Goal: Task Accomplishment & Management: Complete application form

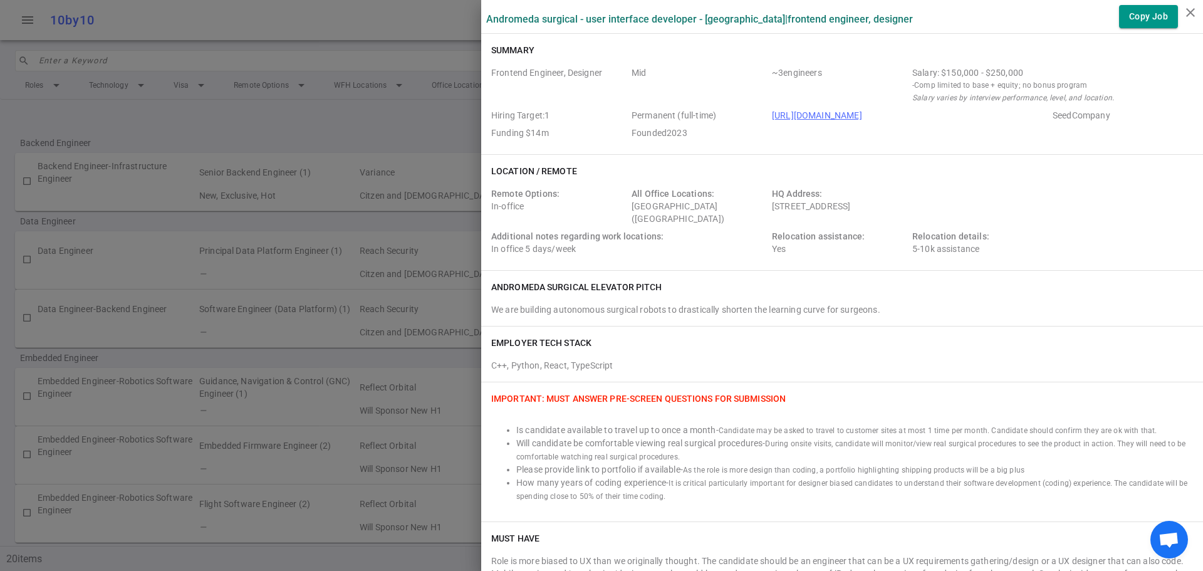
scroll to position [439, 0]
click at [1188, 9] on icon "close" at bounding box center [1190, 12] width 15 height 15
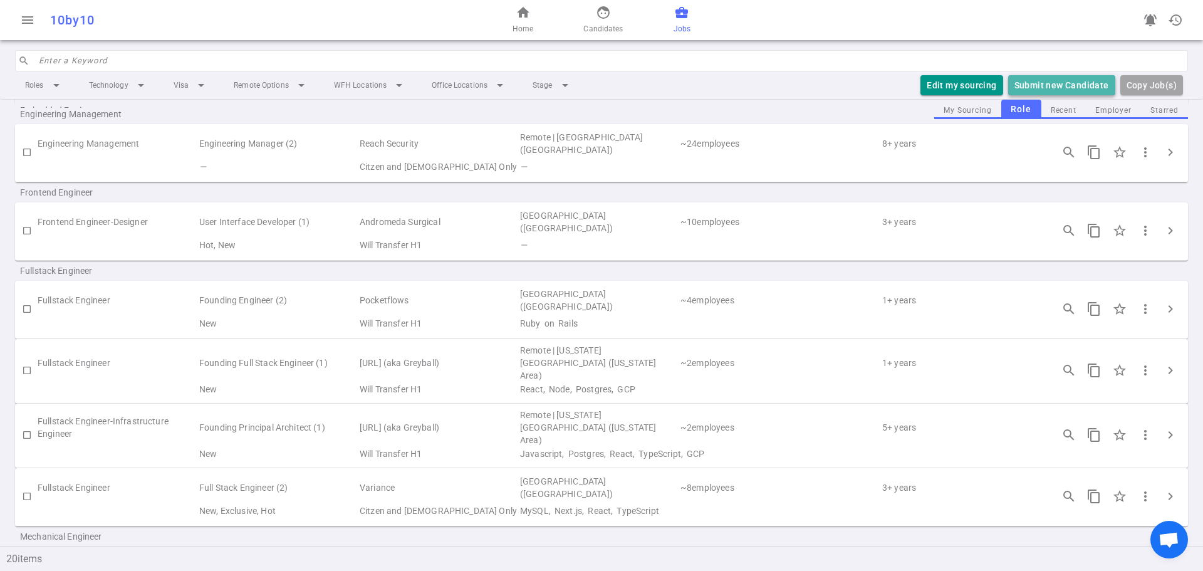
click at [1033, 81] on button "Submit new Candidate" at bounding box center [1061, 85] width 107 height 21
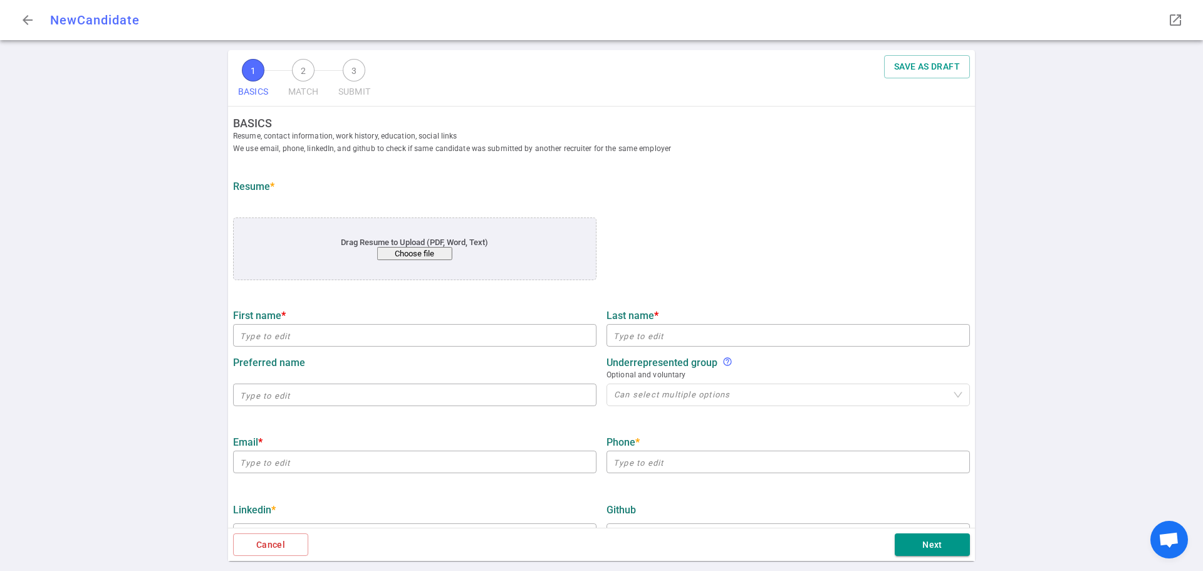
click at [400, 246] on div "Drag Resume to Upload (PDF, Word, Text) Choose file" at bounding box center [414, 248] width 289 height 23
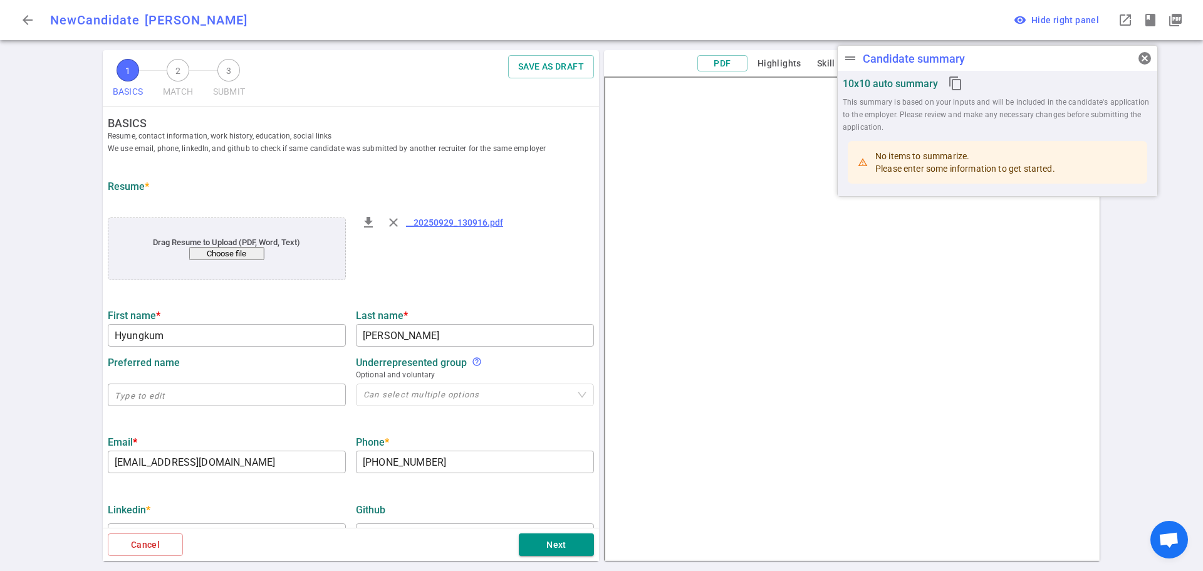
type input "Hyungkum"
type input "[PERSON_NAME]"
type input "[EMAIL_ADDRESS][DOMAIN_NAME]"
type input "[PHONE_NUMBER]"
type textarea "[URL][DOMAIN_NAME],[DOMAIN_NAME]"
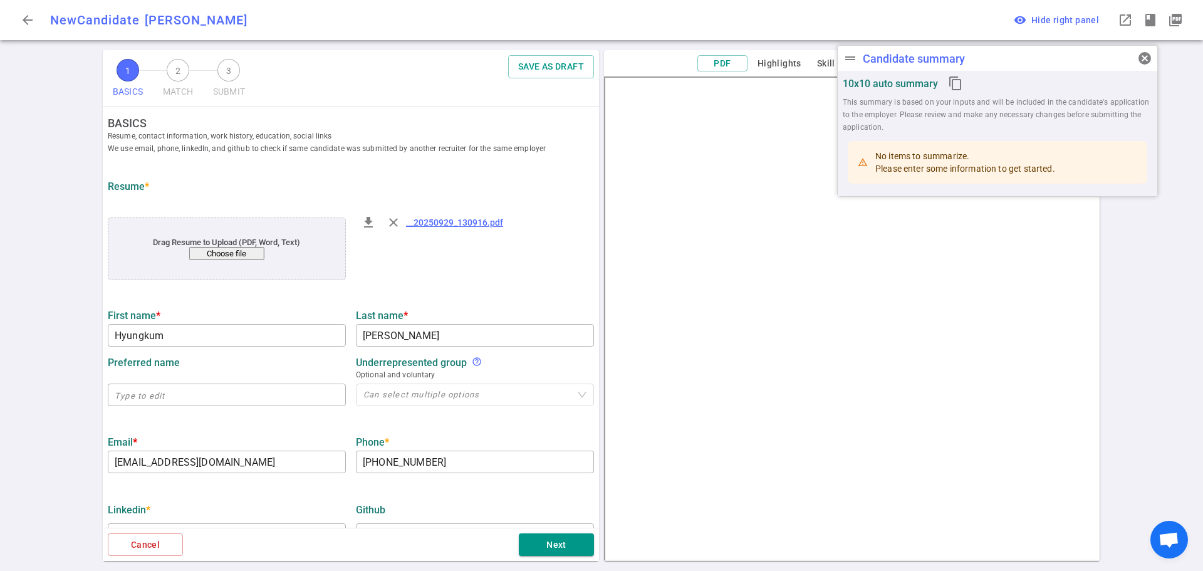
type input "Jpmorgan Chase Co"
type textarea "Product Designer"
type input "10.1"
type input "[GEOGRAPHIC_DATA]"
type input "UX Design"
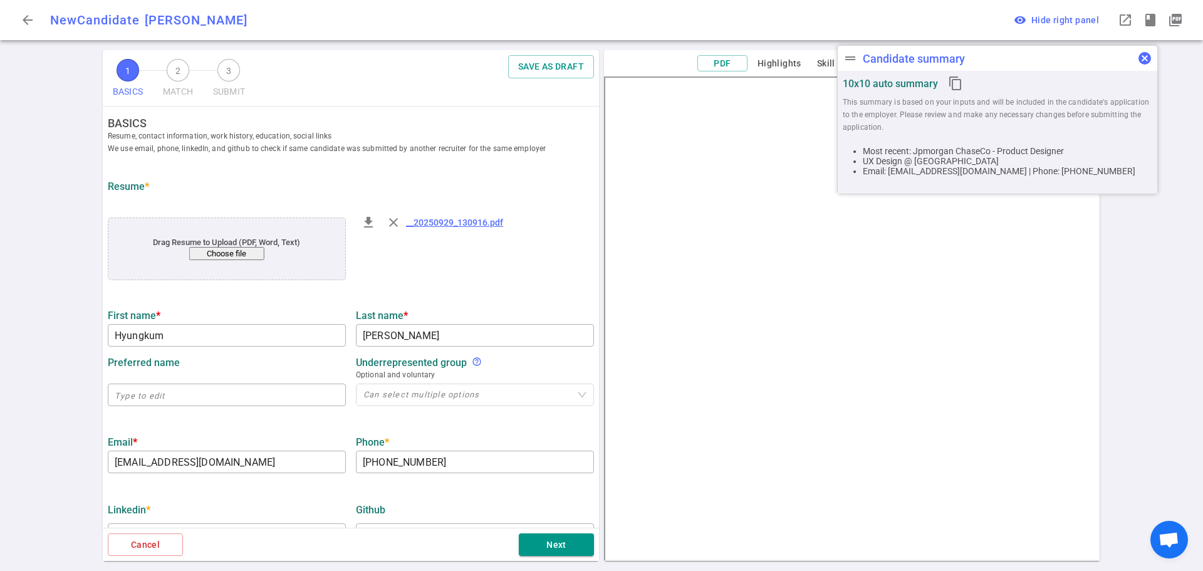
click at [1151, 58] on span "cancel" at bounding box center [1144, 58] width 15 height 15
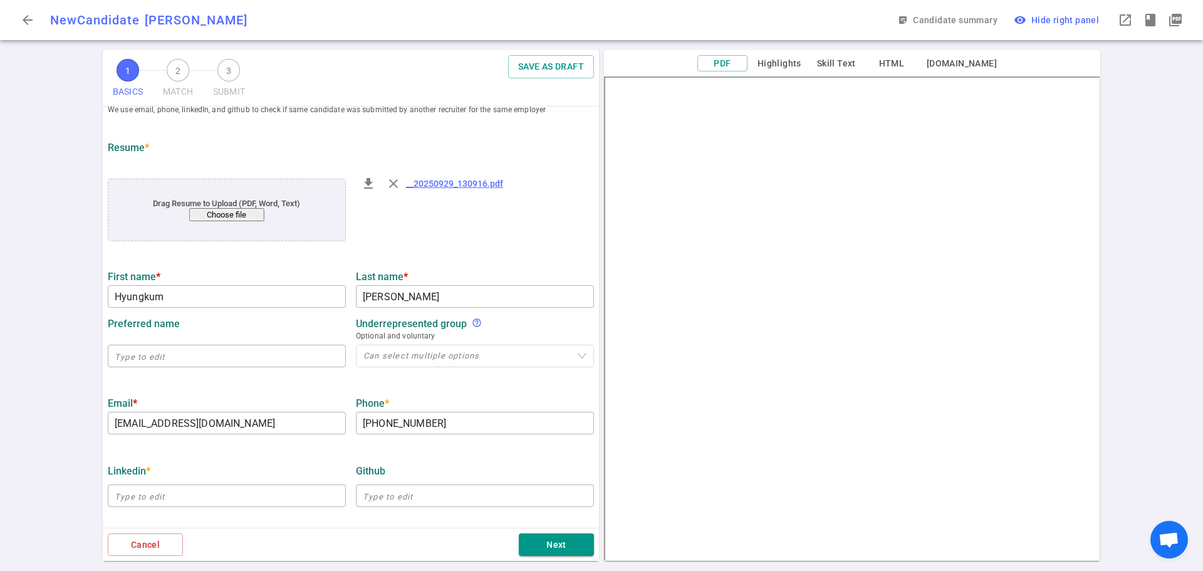
scroll to position [188, 0]
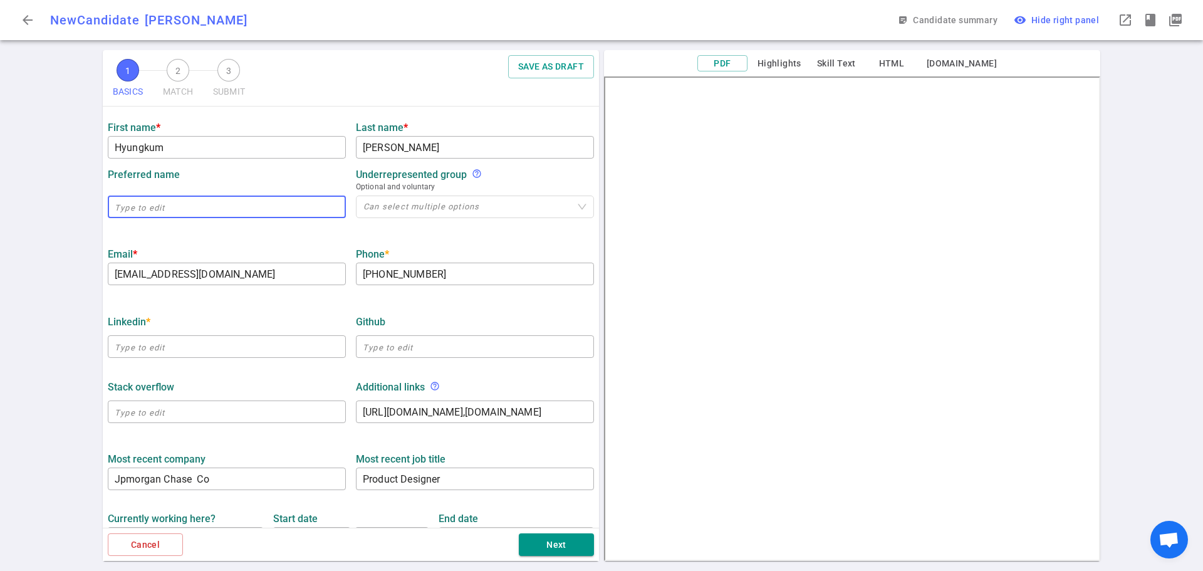
click at [176, 215] on input "text" at bounding box center [227, 207] width 238 height 20
type input "KC"
click at [22, 304] on div "1 BASICS 2 MATCH 3 SUBMIT SAVE AS DRAFT BASICS Resume, contact information, wor…" at bounding box center [601, 310] width 1203 height 521
click at [148, 351] on input "text" at bounding box center [227, 346] width 238 height 20
paste input "[URL][DOMAIN_NAME][PERSON_NAME]"
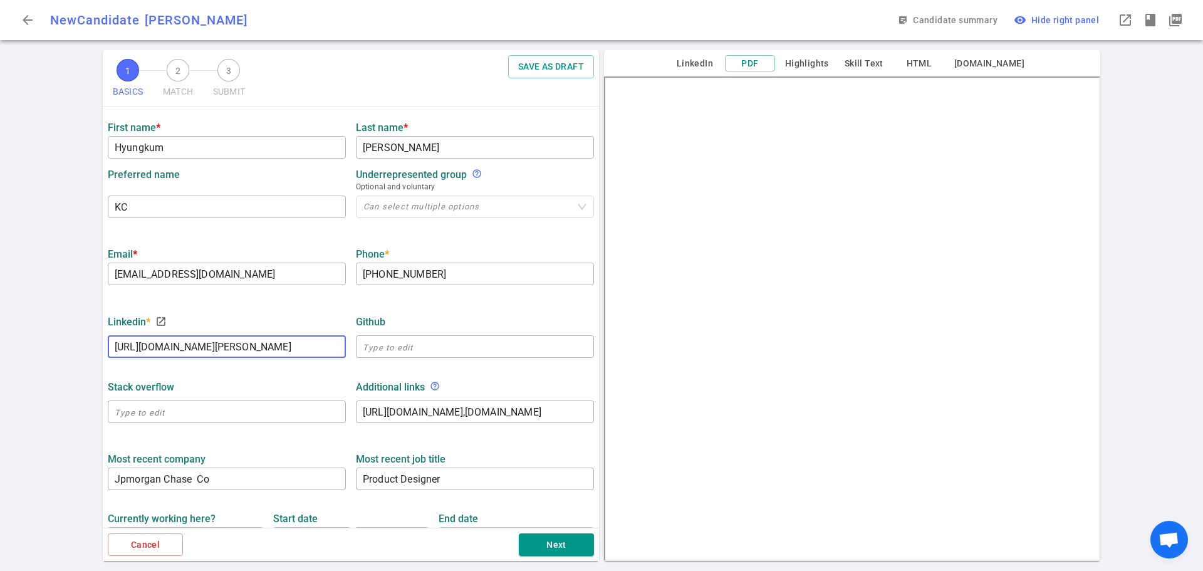
scroll to position [0, 31]
type input "[URL][DOMAIN_NAME][PERSON_NAME]"
drag, startPoint x: 61, startPoint y: 373, endPoint x: 71, endPoint y: 377, distance: 10.9
click at [63, 373] on div "1 BASICS 2 MATCH 3 SUBMIT SAVE AS DRAFT BASICS Resume, contact information, wor…" at bounding box center [601, 310] width 1203 height 521
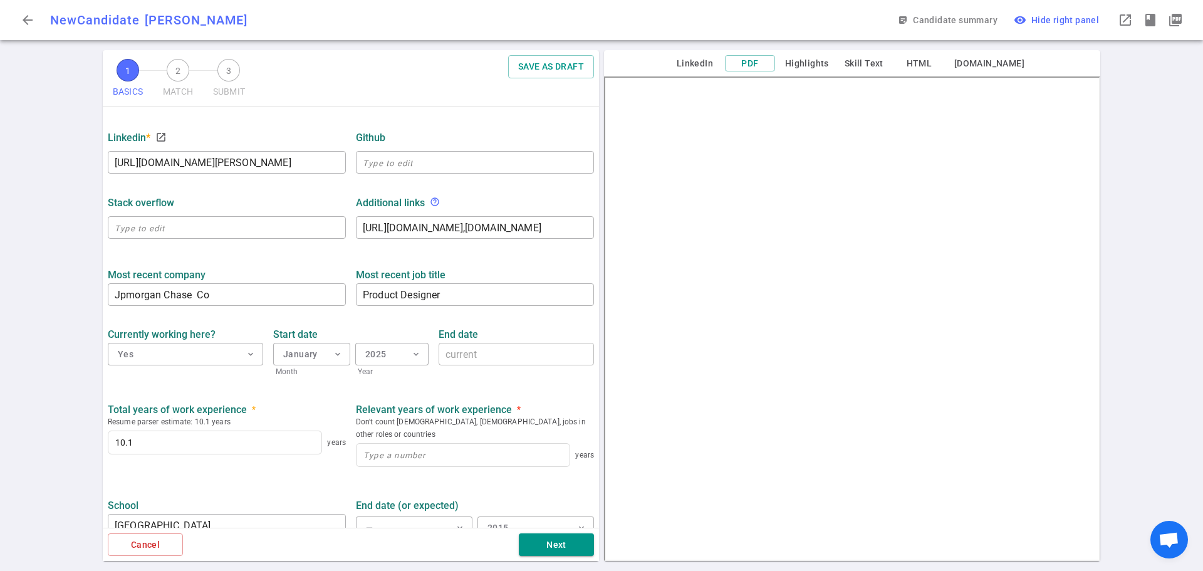
scroll to position [439, 0]
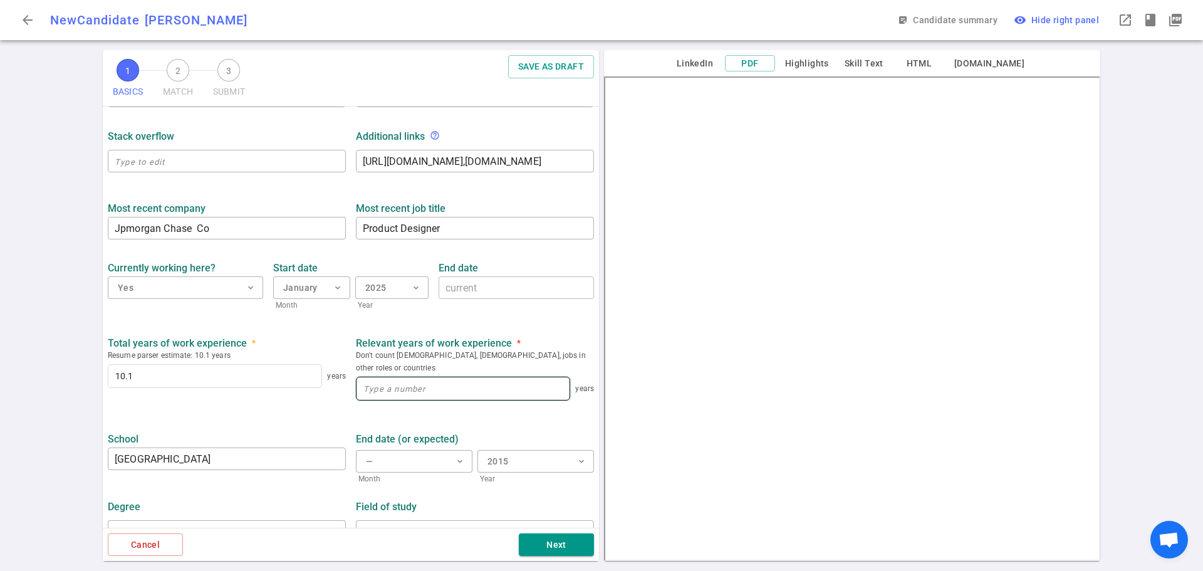
click at [369, 377] on input at bounding box center [463, 388] width 213 height 23
type input "10"
click at [63, 427] on div "1 BASICS 2 MATCH 3 SUBMIT SAVE AS DRAFT BASICS Resume, contact information, wor…" at bounding box center [601, 310] width 1203 height 521
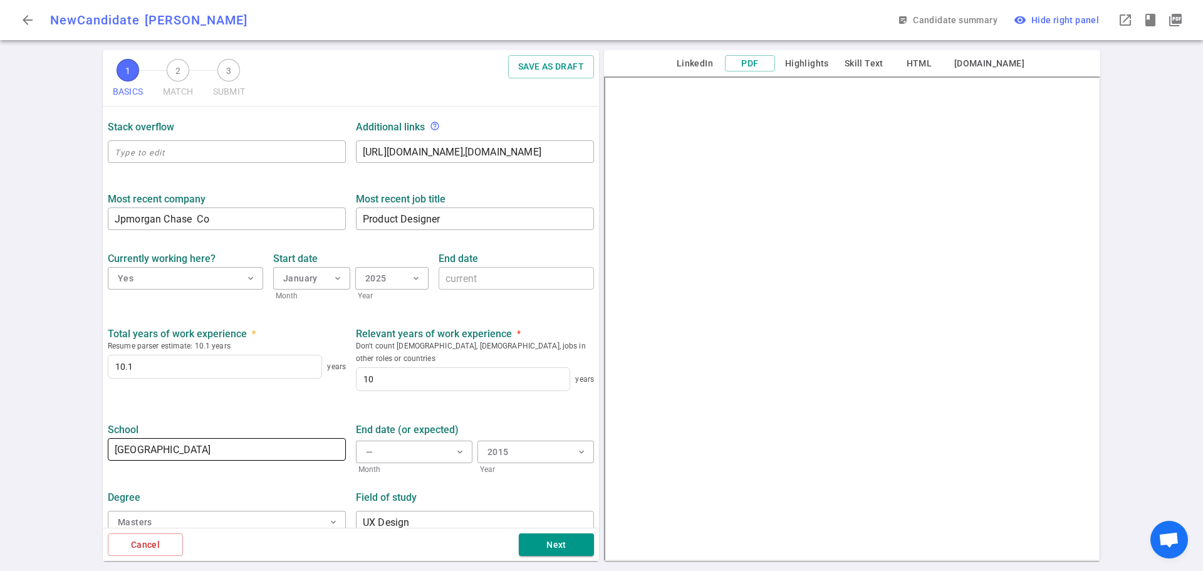
scroll to position [450, 0]
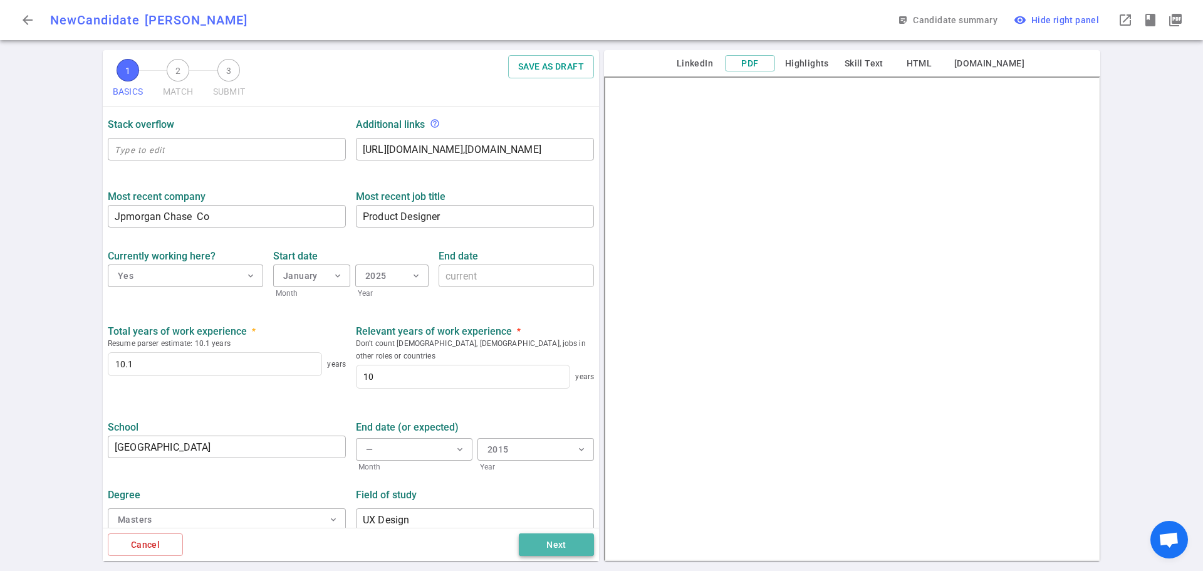
click at [543, 551] on button "Next" at bounding box center [556, 544] width 75 height 23
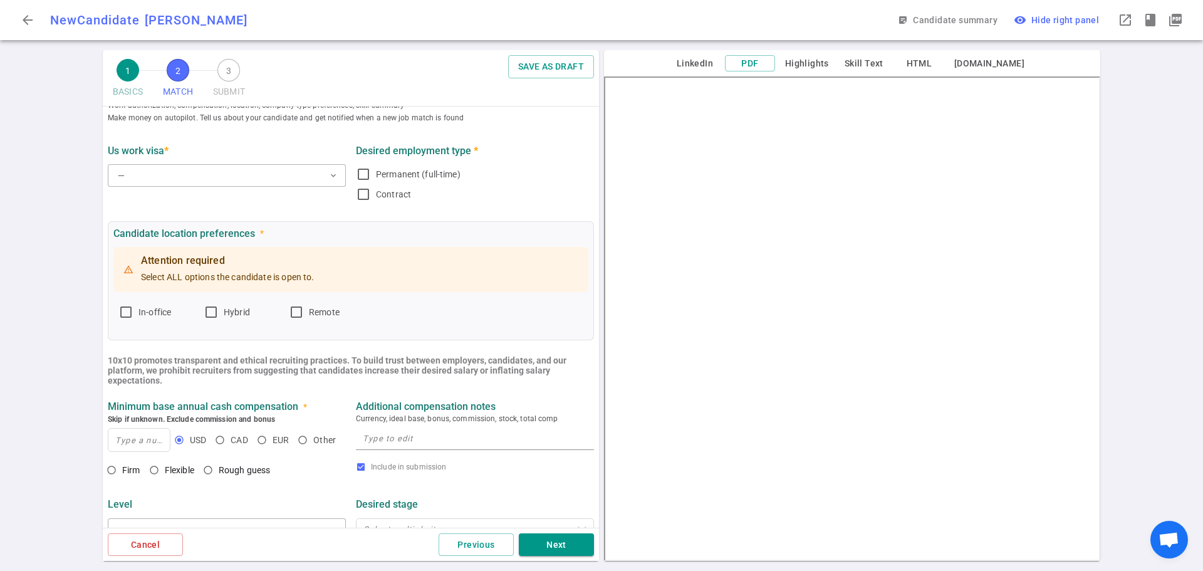
scroll to position [0, 0]
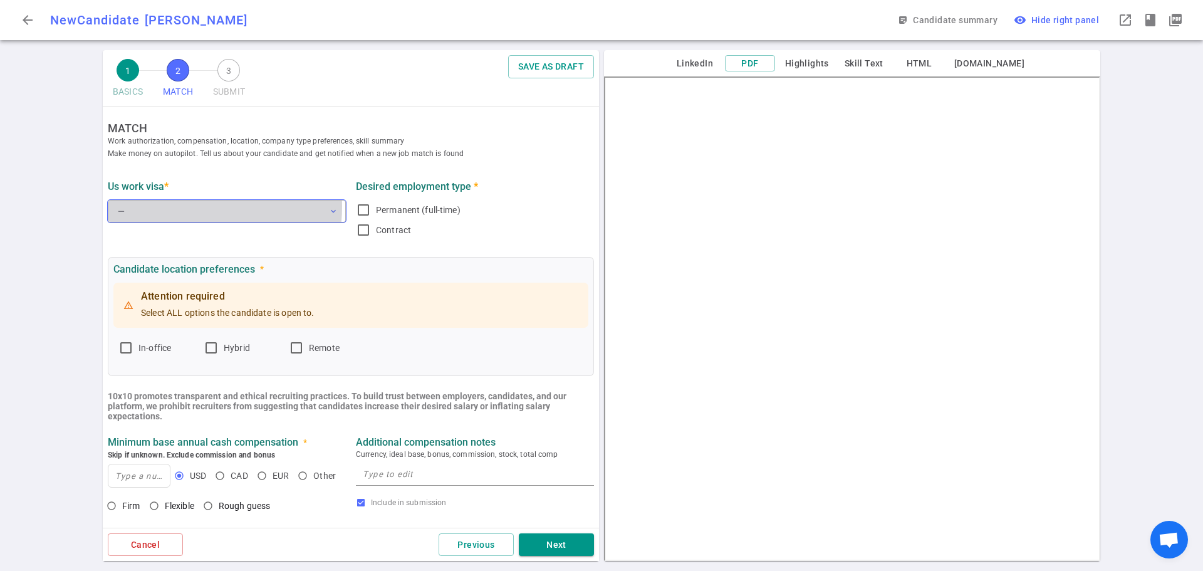
click at [184, 207] on button "— expand_more" at bounding box center [227, 211] width 238 height 23
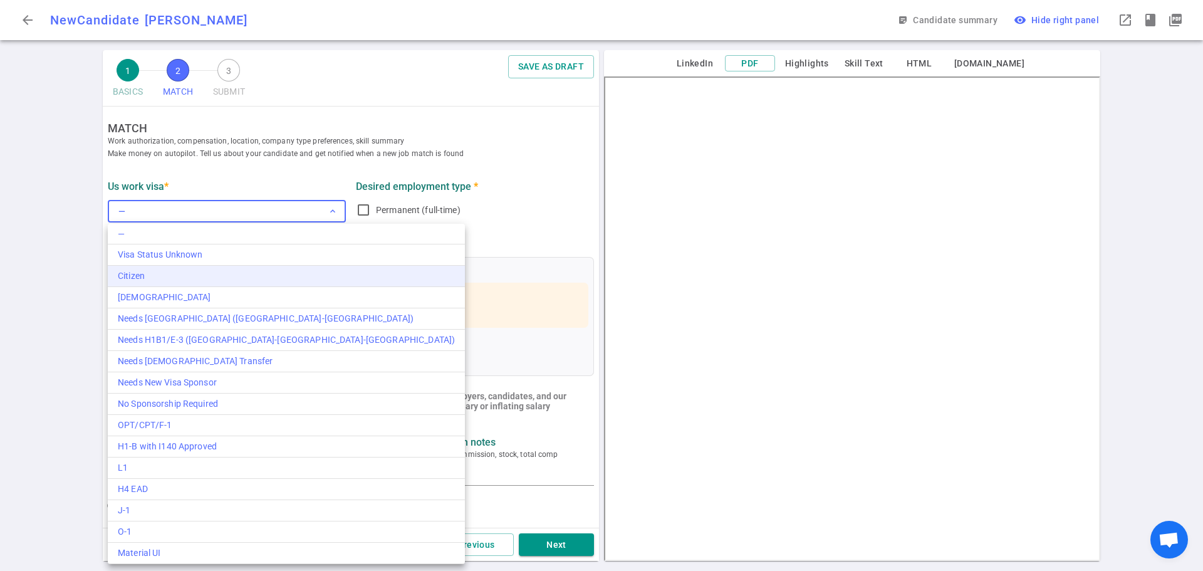
click at [156, 281] on div "Citizen" at bounding box center [286, 275] width 337 height 13
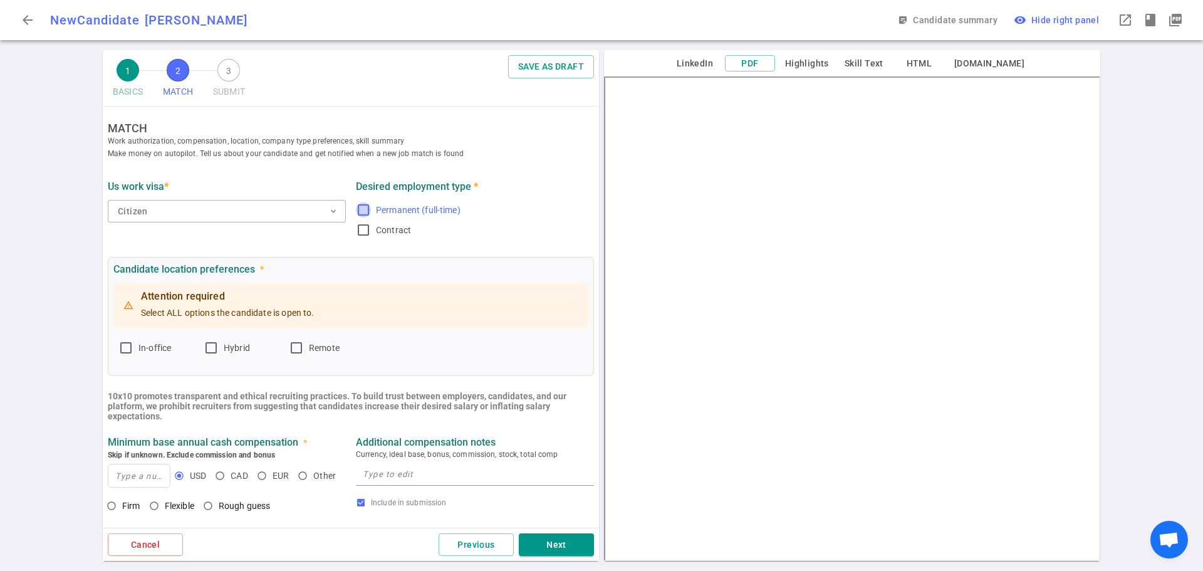
click at [356, 212] on input "Permanent (full-time)" at bounding box center [363, 209] width 15 height 15
checkbox input "true"
click at [295, 348] on input "Remote" at bounding box center [296, 347] width 15 height 15
checkbox input "true"
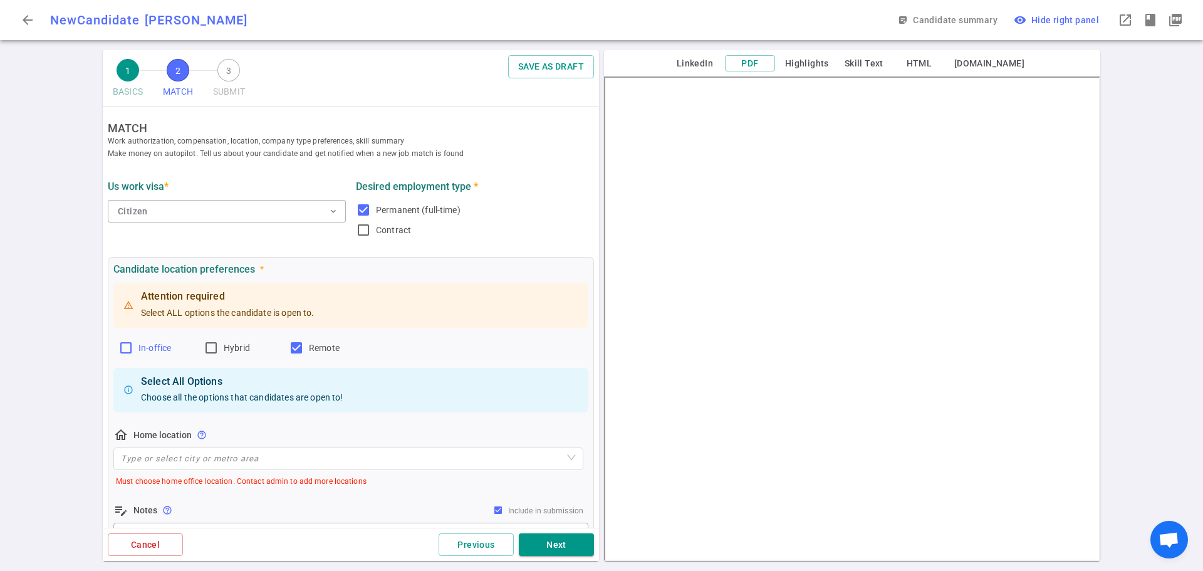
drag, startPoint x: 213, startPoint y: 346, endPoint x: 128, endPoint y: 356, distance: 85.1
click at [212, 346] on input "Hybrid" at bounding box center [211, 347] width 15 height 15
checkbox input "true"
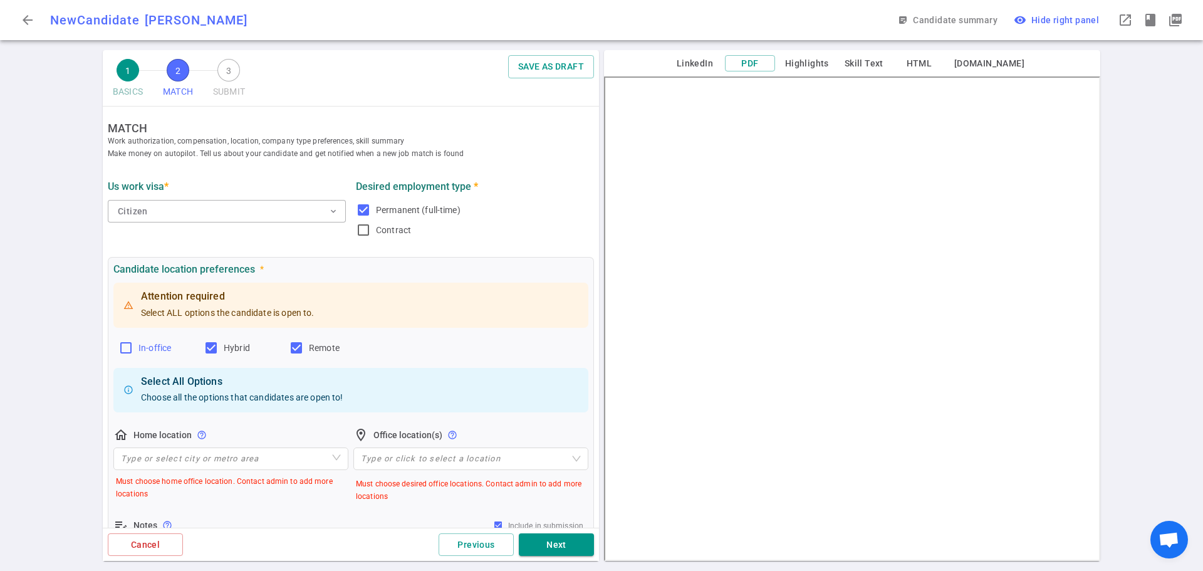
click at [125, 353] on input "In-office" at bounding box center [125, 347] width 15 height 15
checkbox input "true"
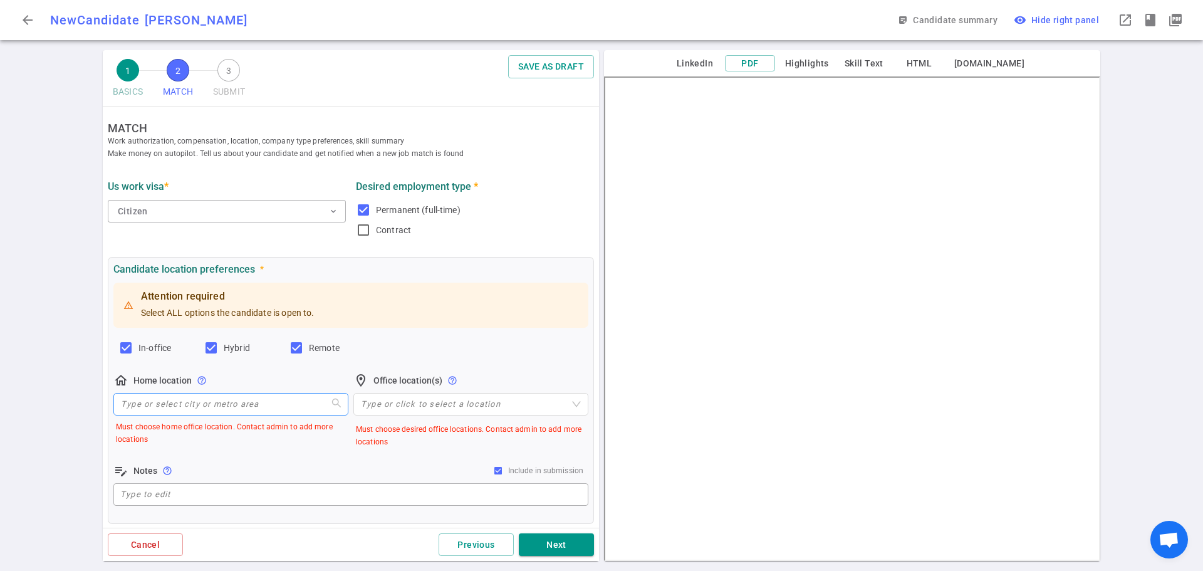
click at [142, 407] on input "search" at bounding box center [231, 403] width 220 height 21
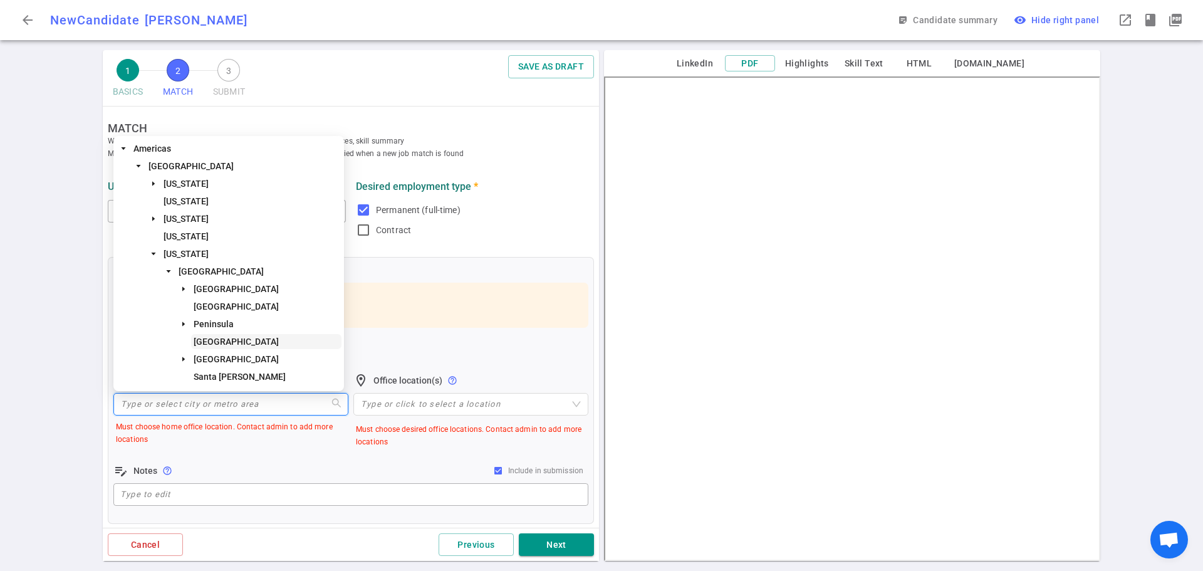
click at [238, 340] on span "[GEOGRAPHIC_DATA]" at bounding box center [236, 341] width 85 height 10
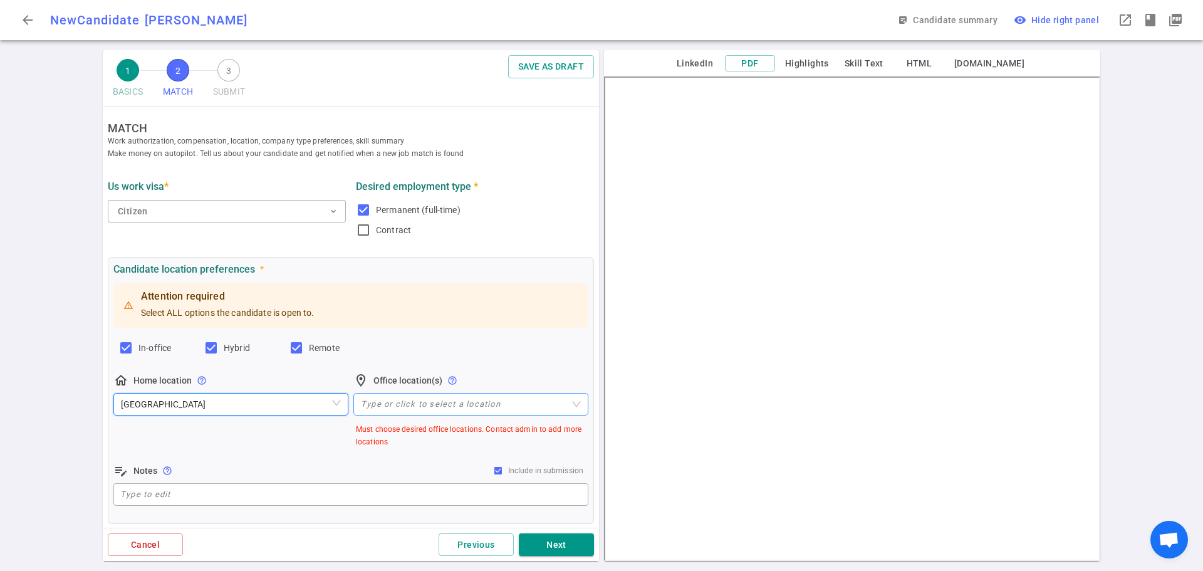
click at [381, 405] on div at bounding box center [464, 403] width 217 height 9
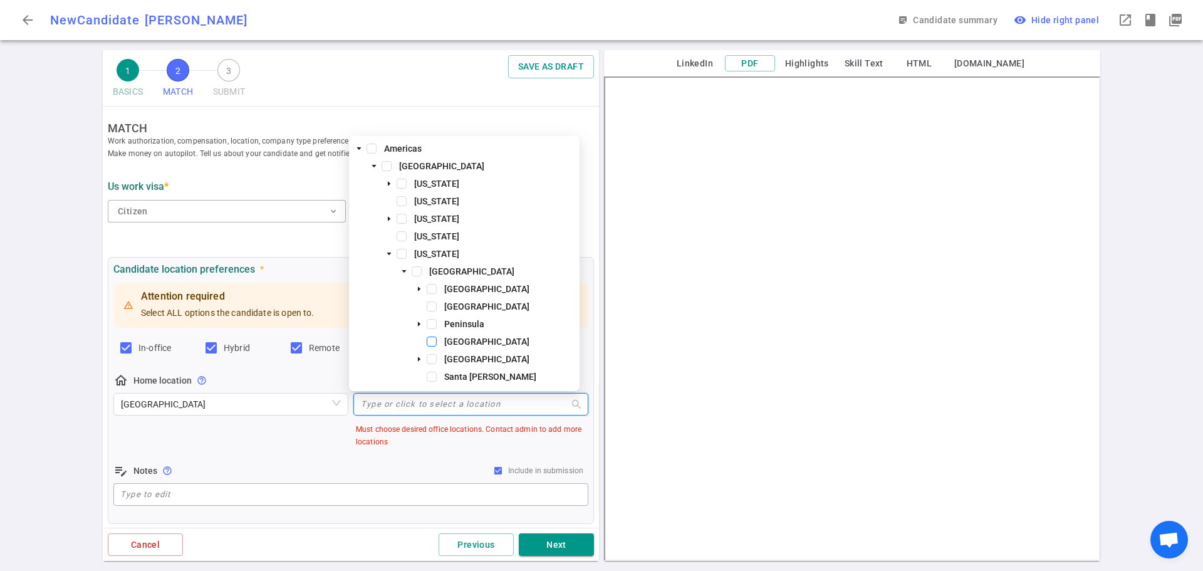
click at [429, 342] on span at bounding box center [432, 341] width 10 height 10
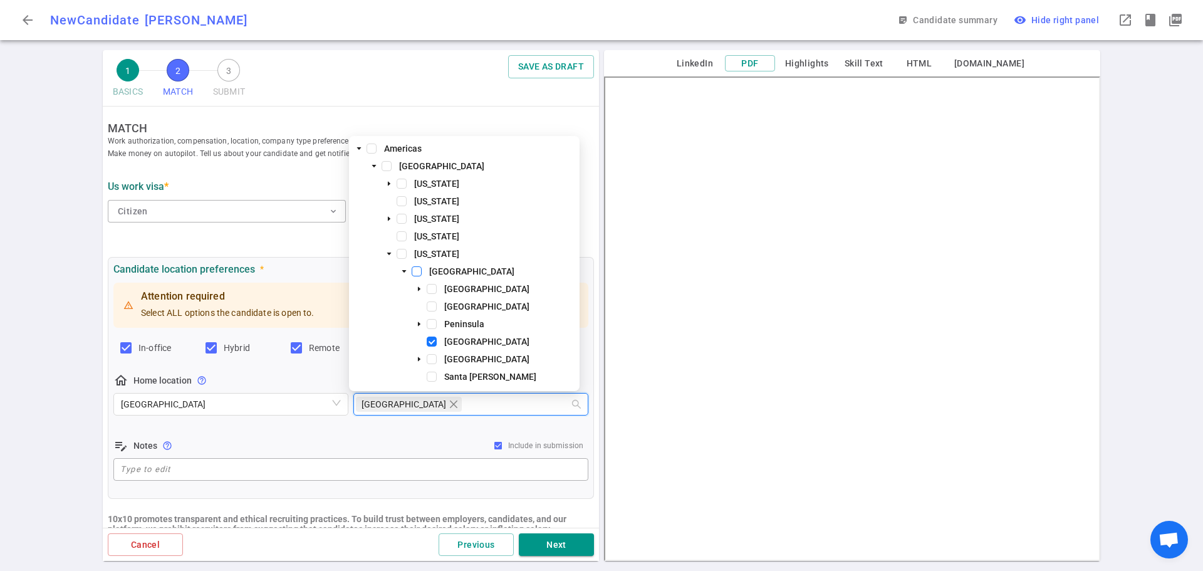
click at [417, 270] on span at bounding box center [417, 271] width 10 height 10
click at [254, 441] on div "edit_note Notes help_outline Include in submission" at bounding box center [350, 445] width 475 height 15
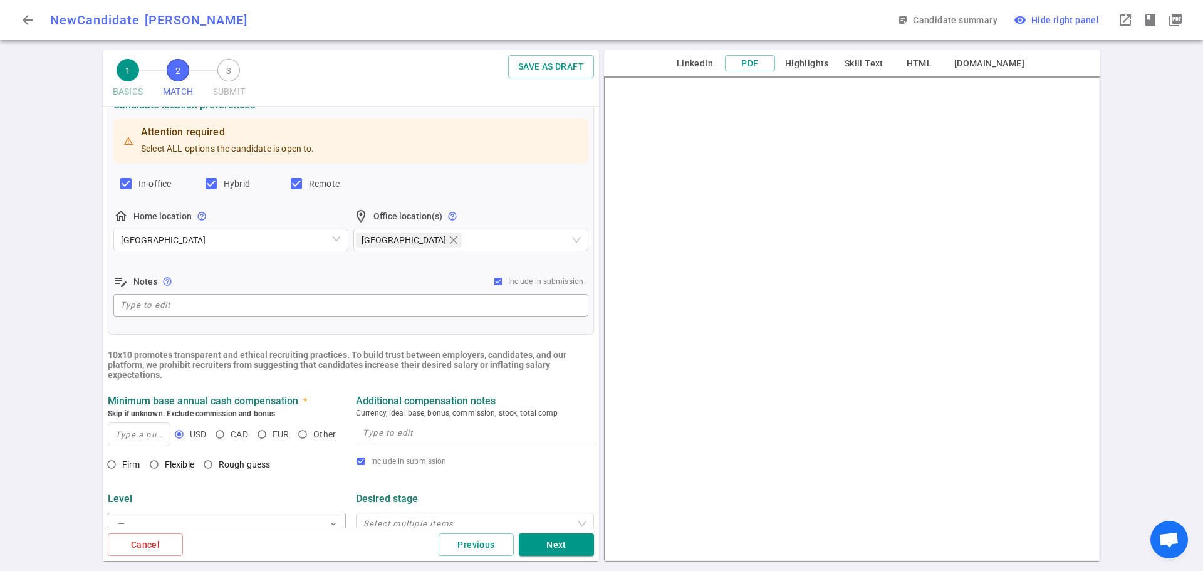
scroll to position [251, 0]
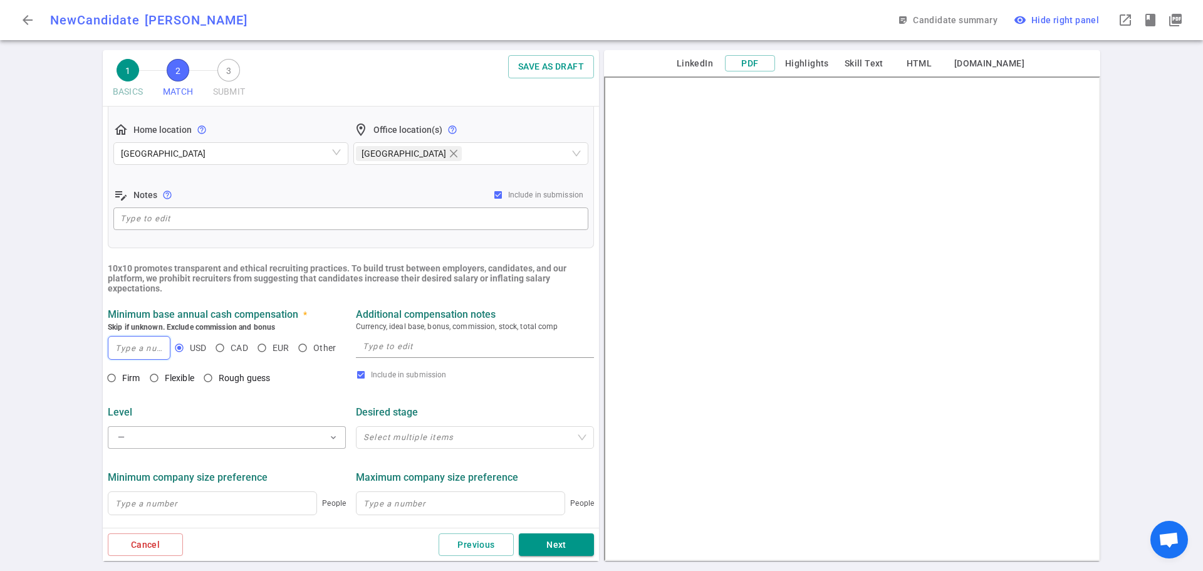
click at [128, 344] on input at bounding box center [138, 347] width 61 height 23
type input "180,000"
click at [209, 379] on input "Rough guess" at bounding box center [207, 377] width 21 height 21
radio input "true"
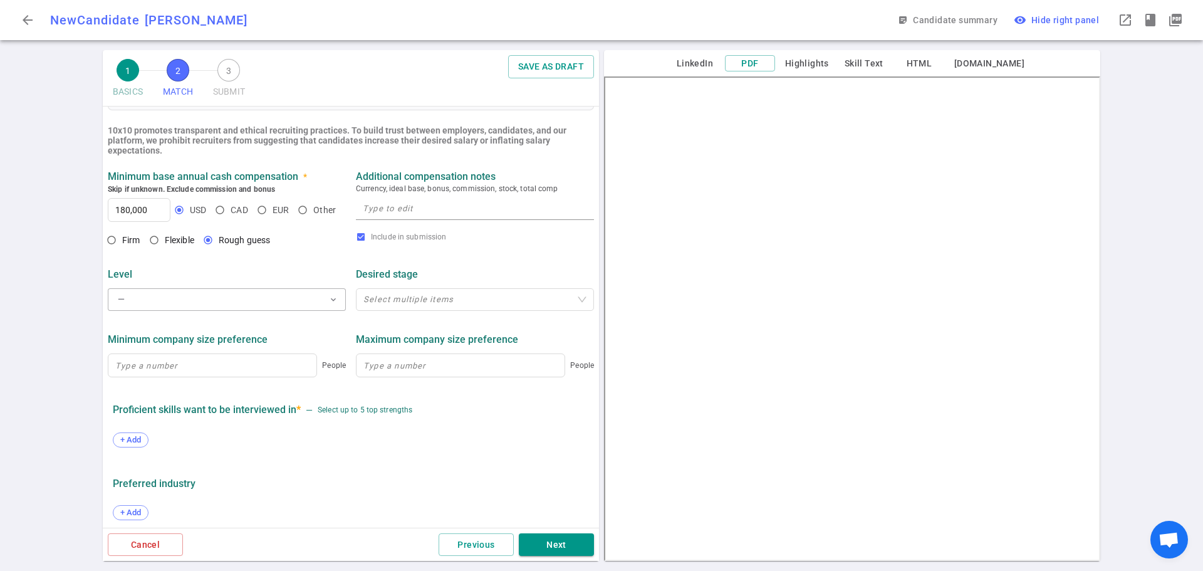
scroll to position [439, 0]
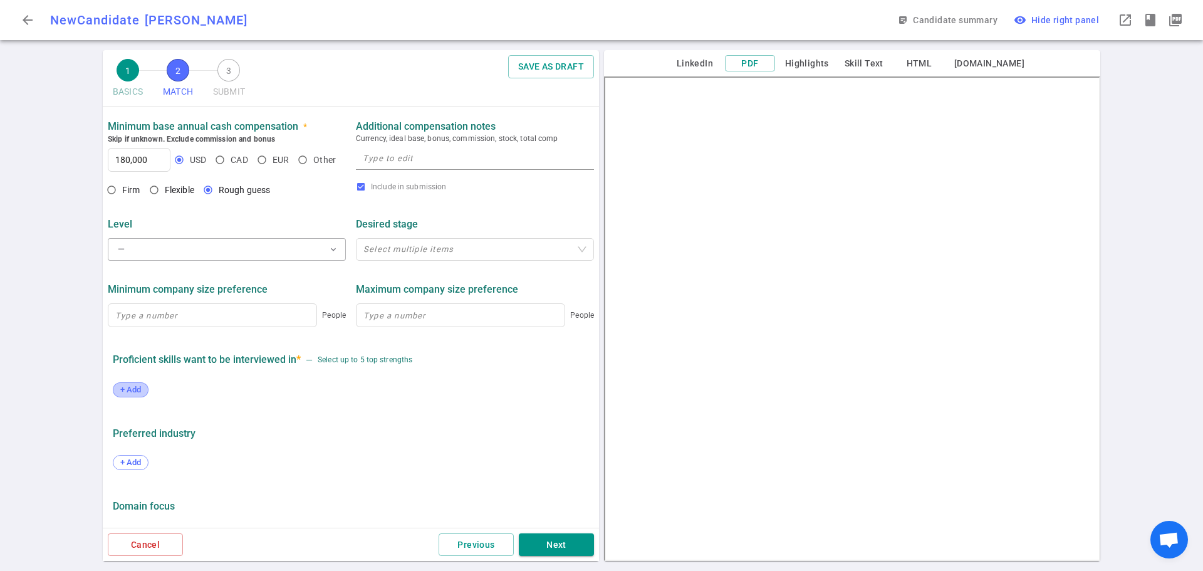
click at [128, 387] on div "+ Add" at bounding box center [131, 389] width 36 height 15
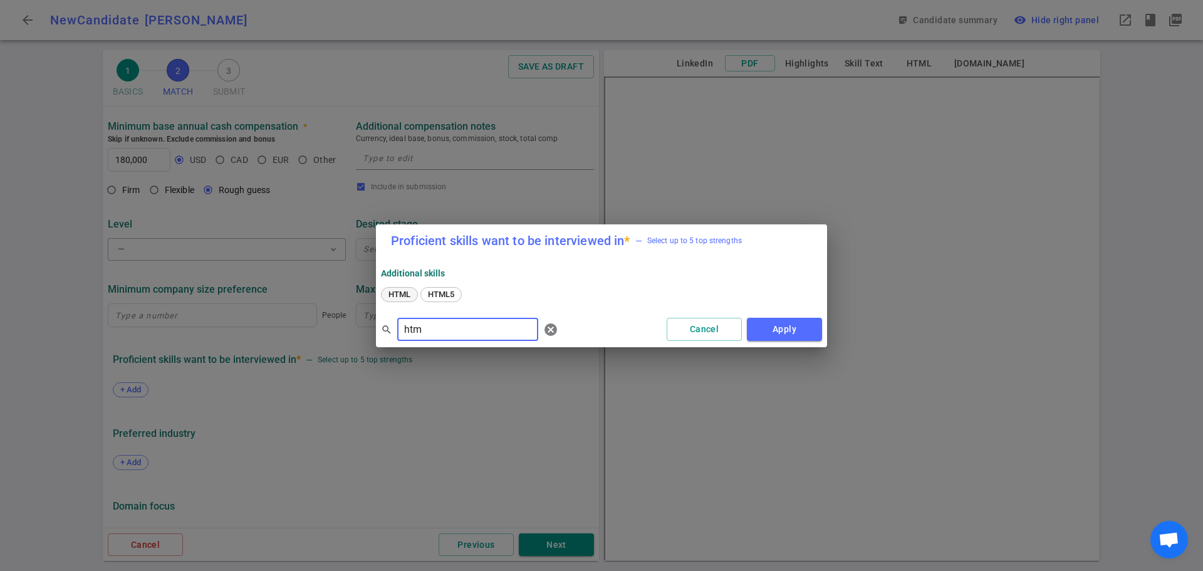
click at [412, 293] on span "HTML" at bounding box center [399, 293] width 31 height 9
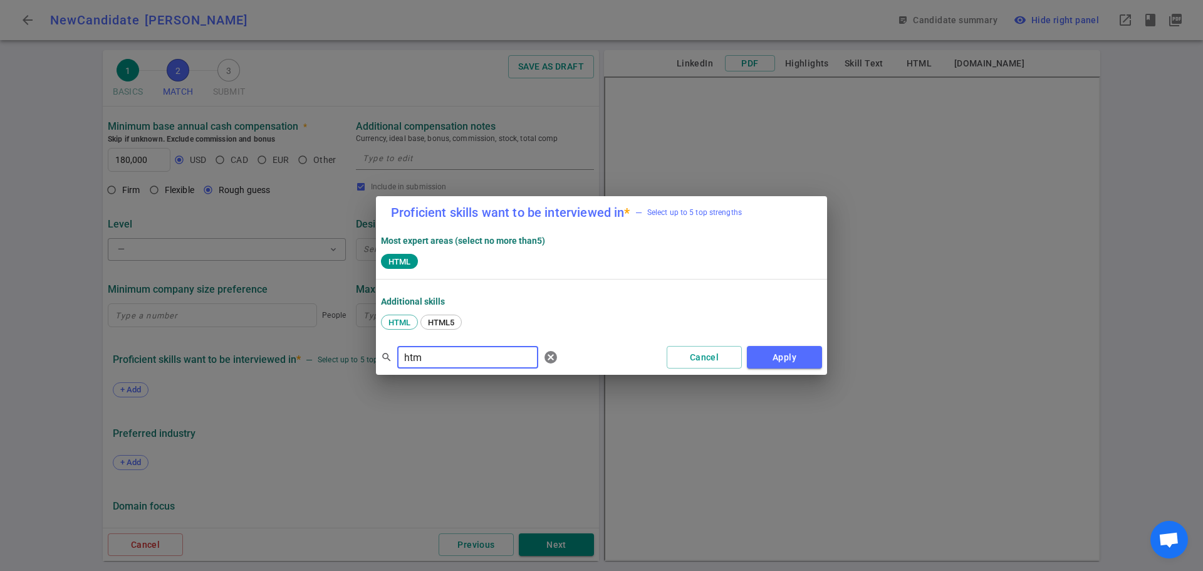
drag, startPoint x: 435, startPoint y: 353, endPoint x: 292, endPoint y: 373, distance: 144.3
click at [296, 372] on div "Proficient skills want to be interviewed in * — Select up to 5 top strengths Mo…" at bounding box center [601, 285] width 1203 height 571
click at [392, 323] on span "D3" at bounding box center [393, 322] width 18 height 9
drag, startPoint x: 464, startPoint y: 355, endPoint x: 301, endPoint y: 370, distance: 163.6
click at [299, 368] on div "Proficient skills want to be interviewed in * — Select up to 5 top strengths Mo…" at bounding box center [601, 285] width 1203 height 571
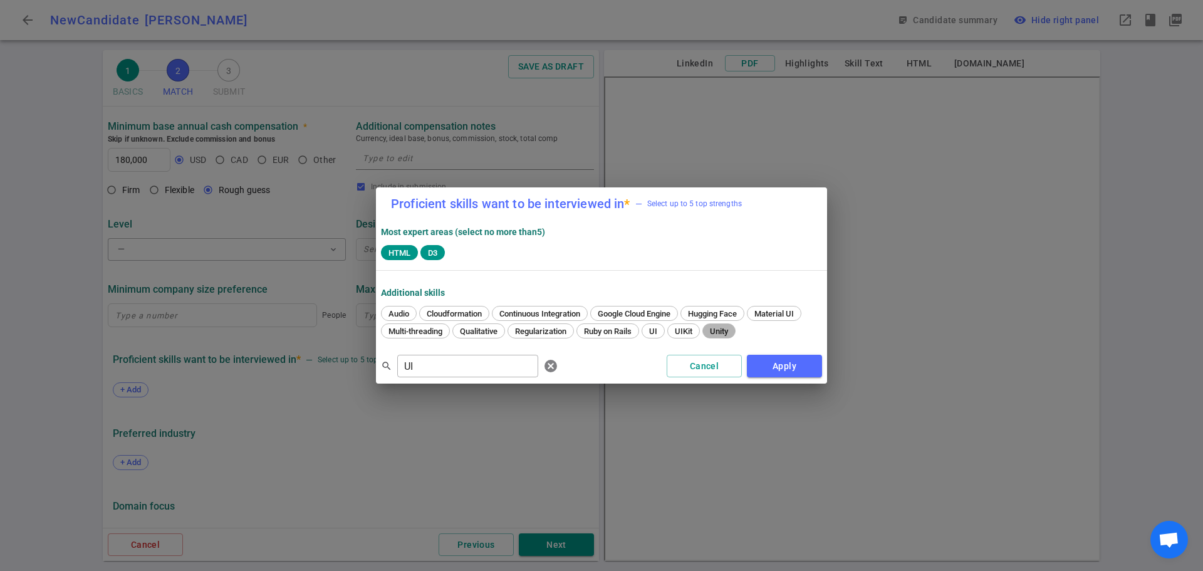
click at [725, 330] on span "Unity" at bounding box center [718, 330] width 27 height 9
drag, startPoint x: 432, startPoint y: 375, endPoint x: 342, endPoint y: 376, distance: 90.2
click at [342, 376] on div "Proficient skills want to be interviewed in * — Select up to 5 top strengths Mo…" at bounding box center [601, 285] width 1203 height 571
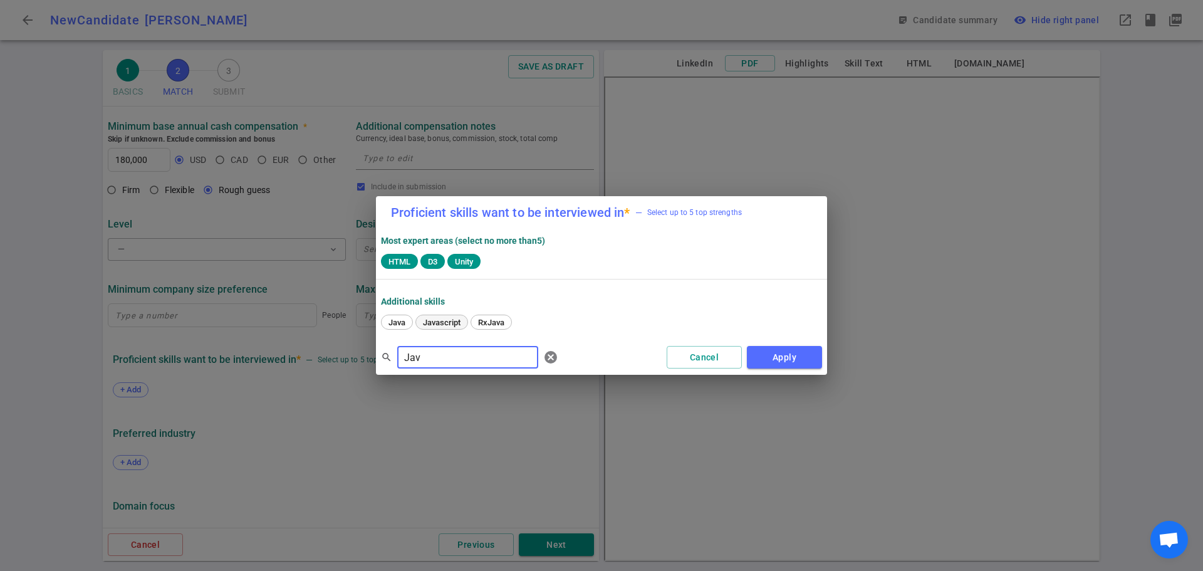
click at [437, 322] on span "Javascript" at bounding box center [442, 322] width 46 height 9
drag, startPoint x: 456, startPoint y: 350, endPoint x: 338, endPoint y: 364, distance: 118.6
click at [338, 364] on div "Proficient skills want to be interviewed in * — Select up to 5 top strengths Mo…" at bounding box center [601, 285] width 1203 height 571
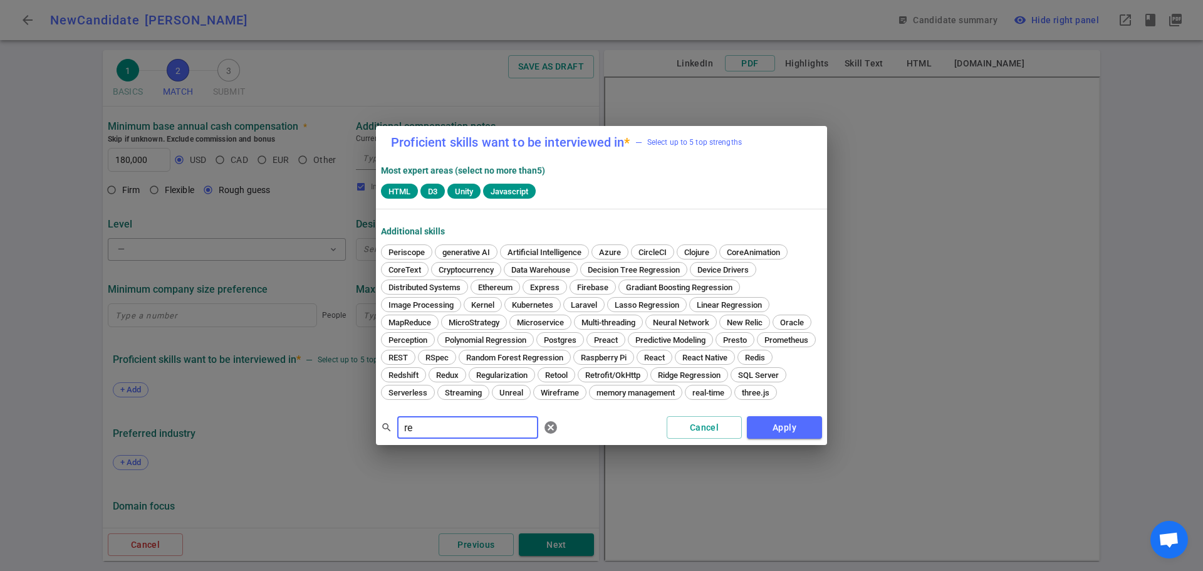
type input "r"
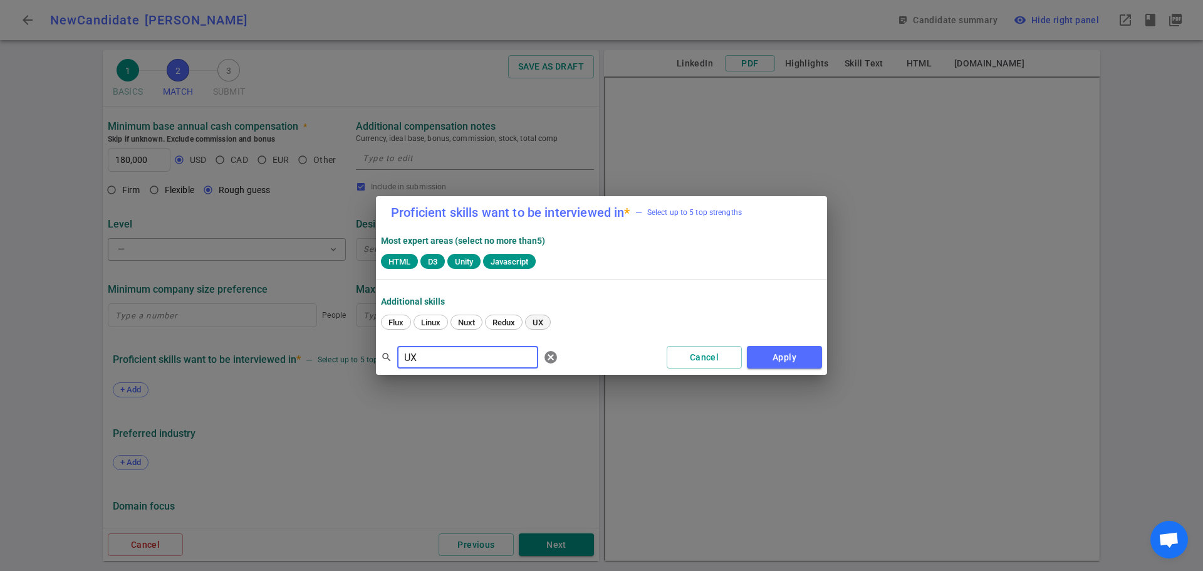
type input "UX"
click at [539, 316] on div "UX" at bounding box center [538, 322] width 26 height 15
click at [803, 358] on button "Apply" at bounding box center [784, 357] width 75 height 23
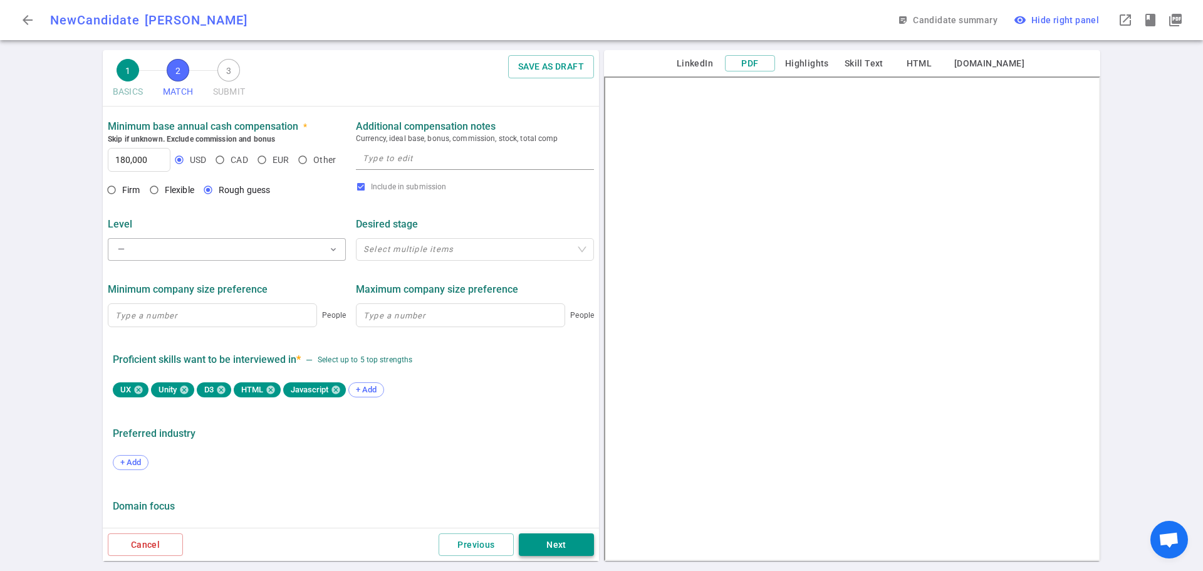
click at [546, 543] on button "Next" at bounding box center [556, 544] width 75 height 23
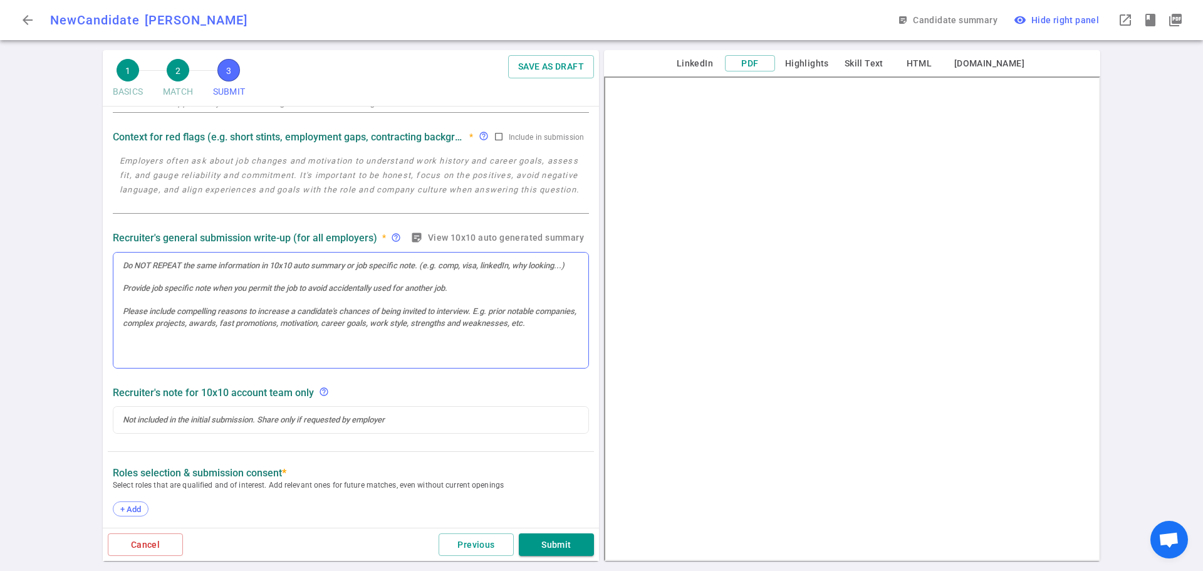
scroll to position [313, 0]
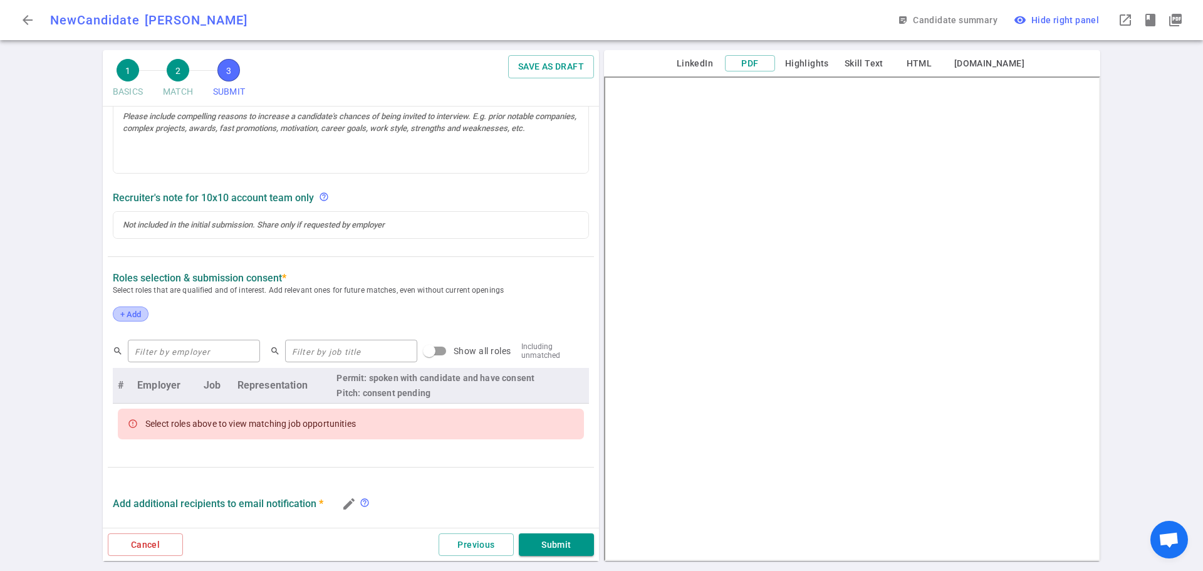
click at [137, 313] on span "+ Add" at bounding box center [130, 314] width 29 height 9
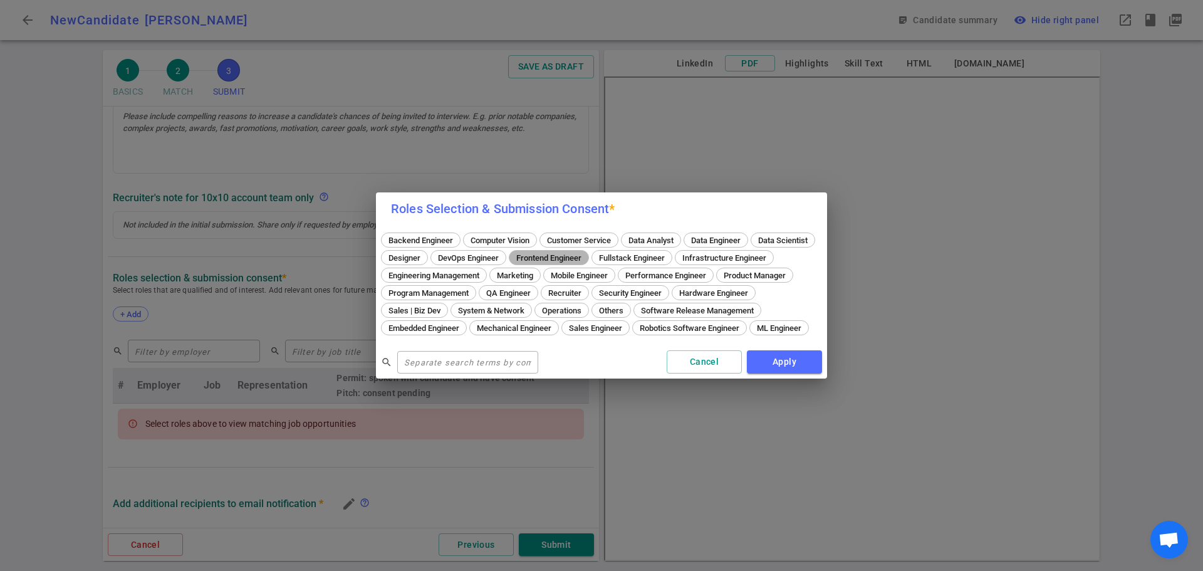
click at [586, 253] on span "Frontend Engineer" at bounding box center [549, 257] width 74 height 9
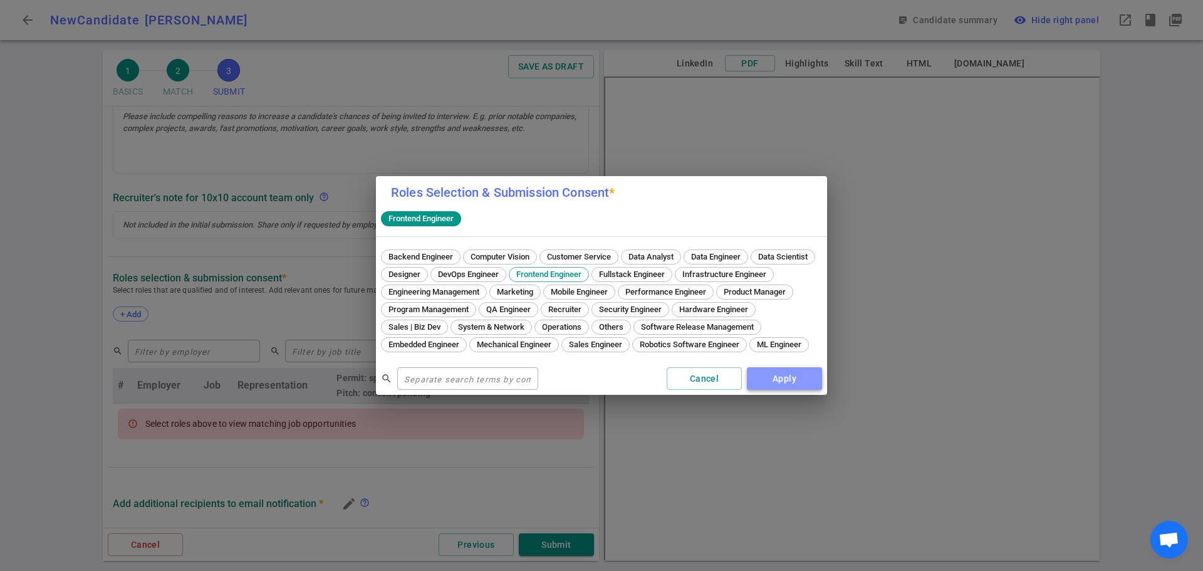
click at [775, 385] on button "Apply" at bounding box center [784, 378] width 75 height 23
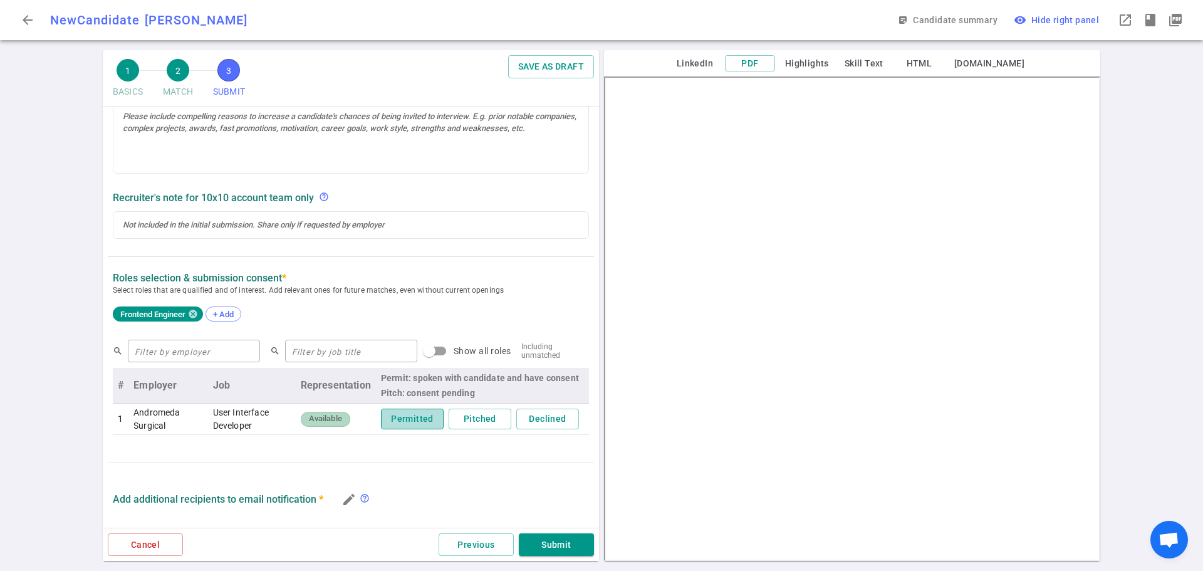
click at [387, 413] on button "Permitted" at bounding box center [412, 419] width 63 height 21
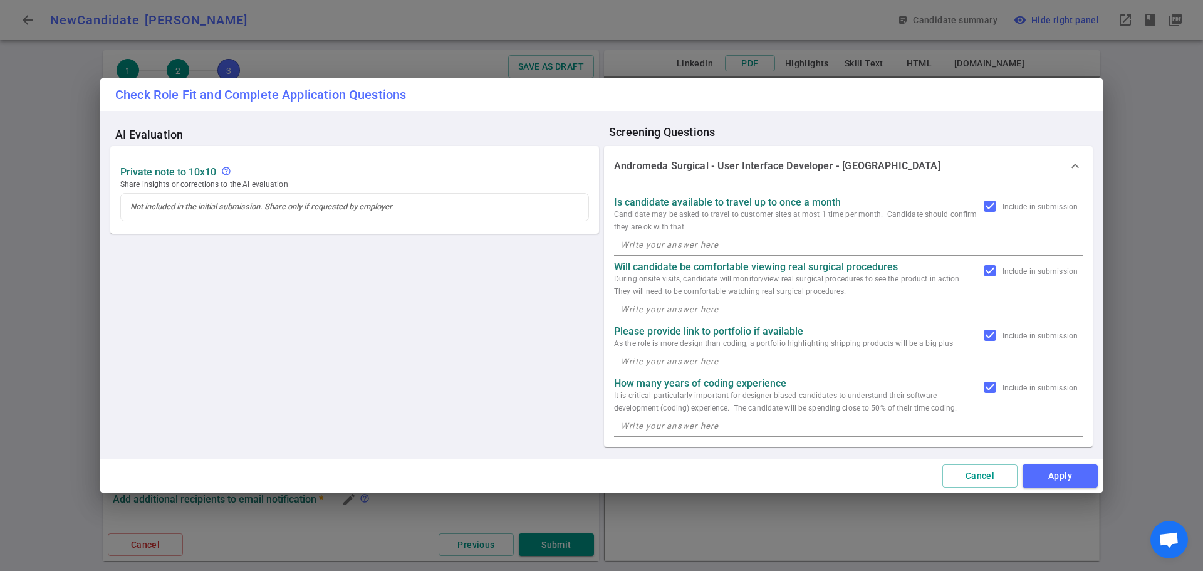
click at [648, 249] on textarea at bounding box center [848, 244] width 455 height 14
type textarea "Yes"
click at [657, 303] on textarea at bounding box center [848, 309] width 455 height 14
type textarea "Yes"
click at [667, 360] on textarea at bounding box center [848, 361] width 455 height 14
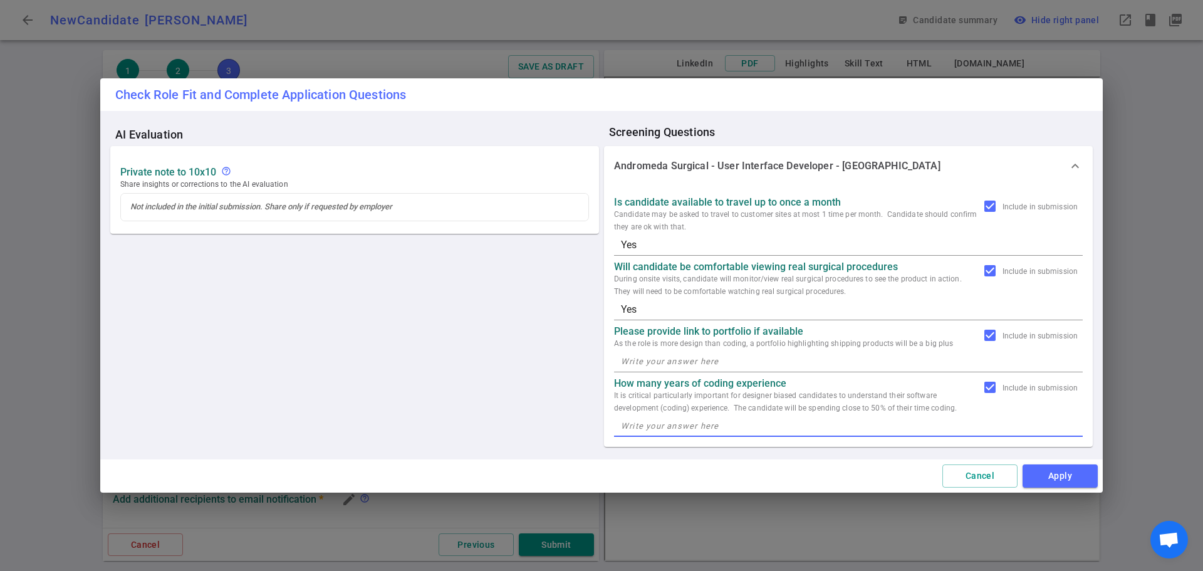
click at [655, 427] on textarea at bounding box center [848, 426] width 455 height 14
type textarea "3 years"
click at [638, 361] on textarea at bounding box center [848, 361] width 455 height 14
paste textarea "[URL][DOMAIN_NAME]"
type textarea "[URL][DOMAIN_NAME]"
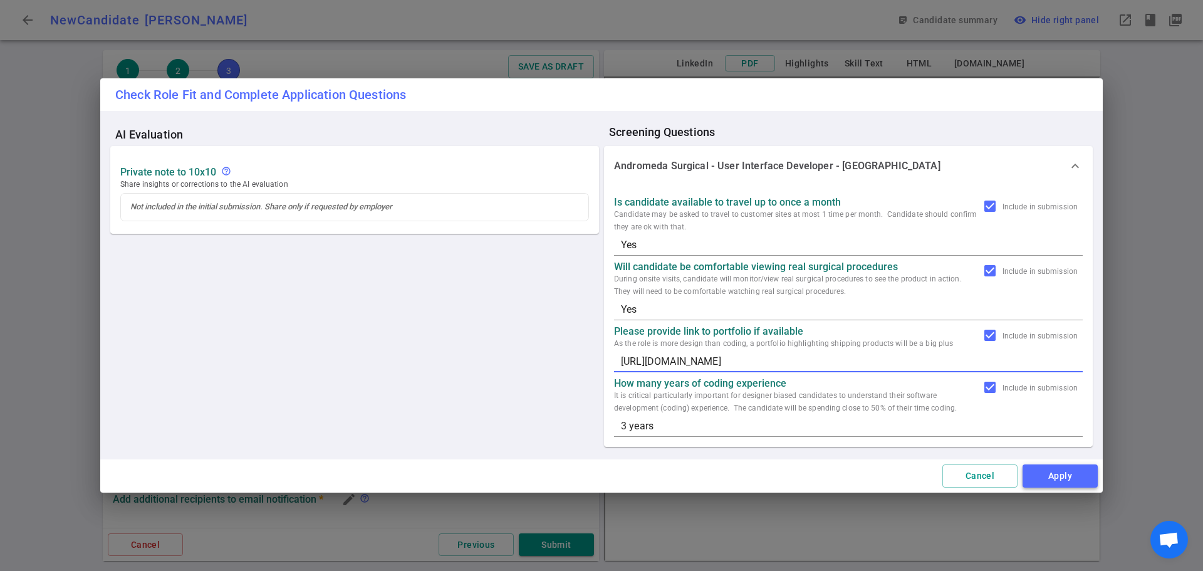
click at [1071, 474] on button "Apply" at bounding box center [1060, 475] width 75 height 23
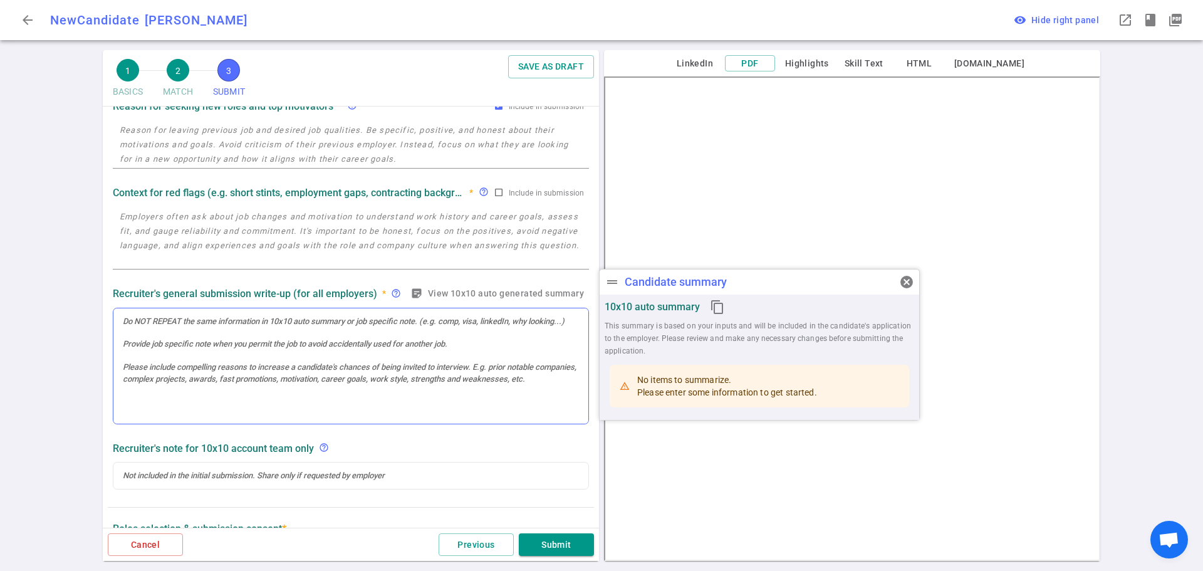
click at [152, 327] on div at bounding box center [351, 321] width 456 height 11
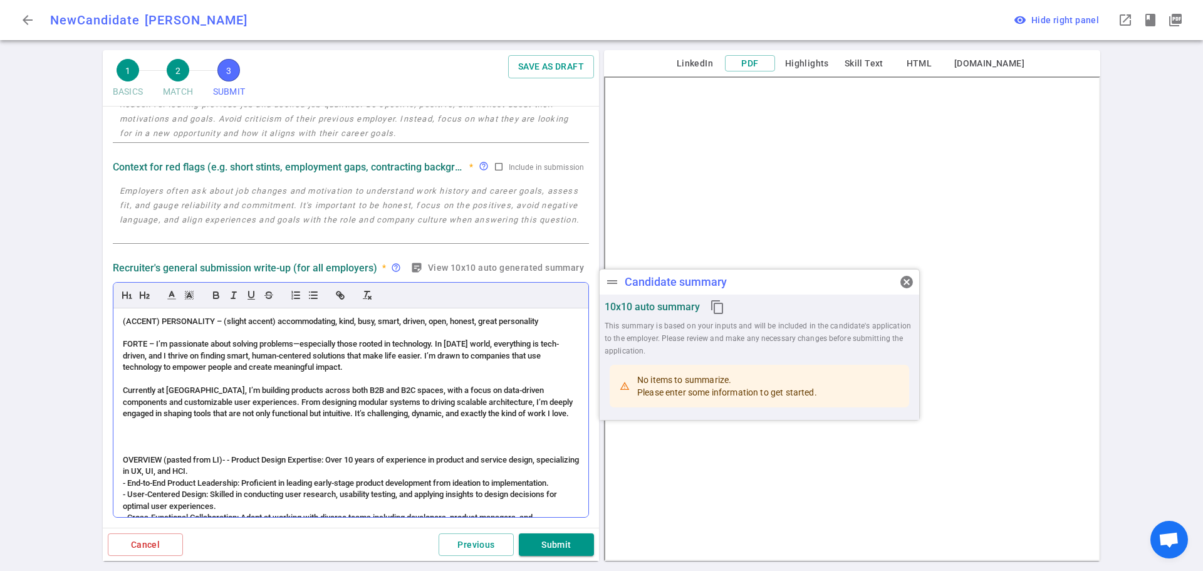
scroll to position [861, 0]
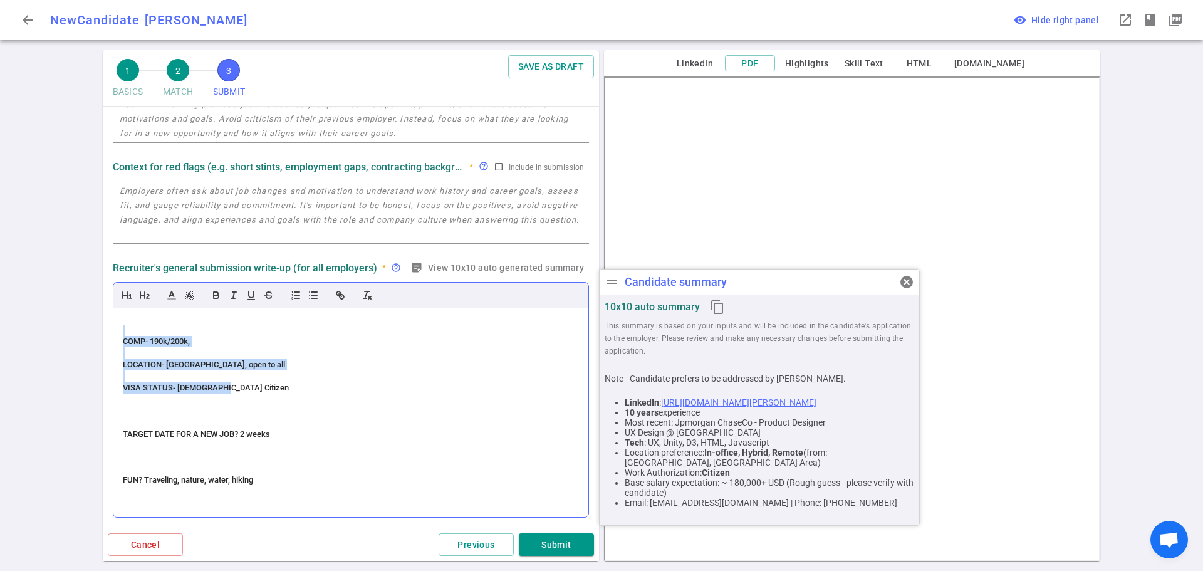
drag, startPoint x: 225, startPoint y: 398, endPoint x: 122, endPoint y: 343, distance: 116.3
click at [122, 343] on div "(ACCENT) PERSONALITY – (slight accent) accommodating, kind, busy, smart, driven…" at bounding box center [350, 412] width 475 height 209
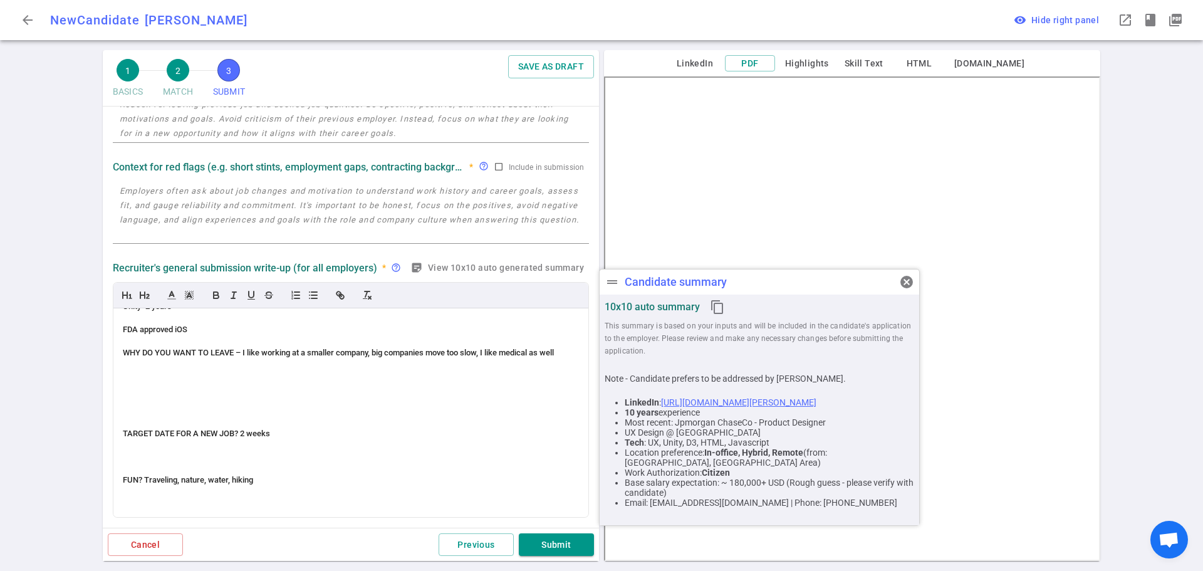
scroll to position [812, 0]
drag, startPoint x: 301, startPoint y: 434, endPoint x: 139, endPoint y: 368, distance: 175.1
click at [139, 368] on div "(ACCENT) PERSONALITY – (slight accent) accommodating, kind, busy, smart, driven…" at bounding box center [350, 412] width 475 height 209
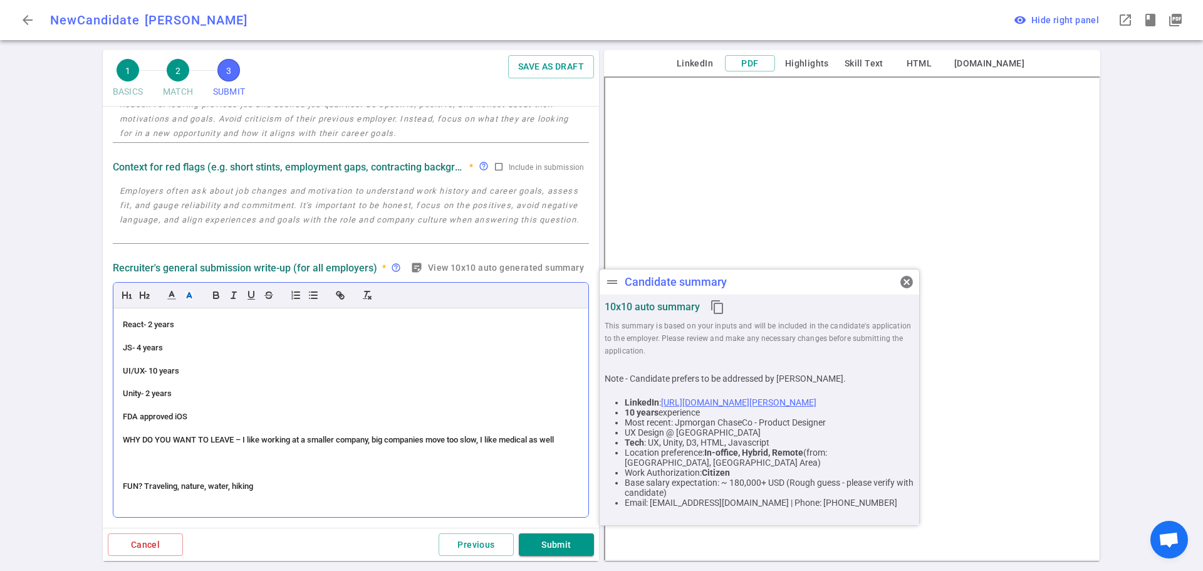
scroll to position [669, 0]
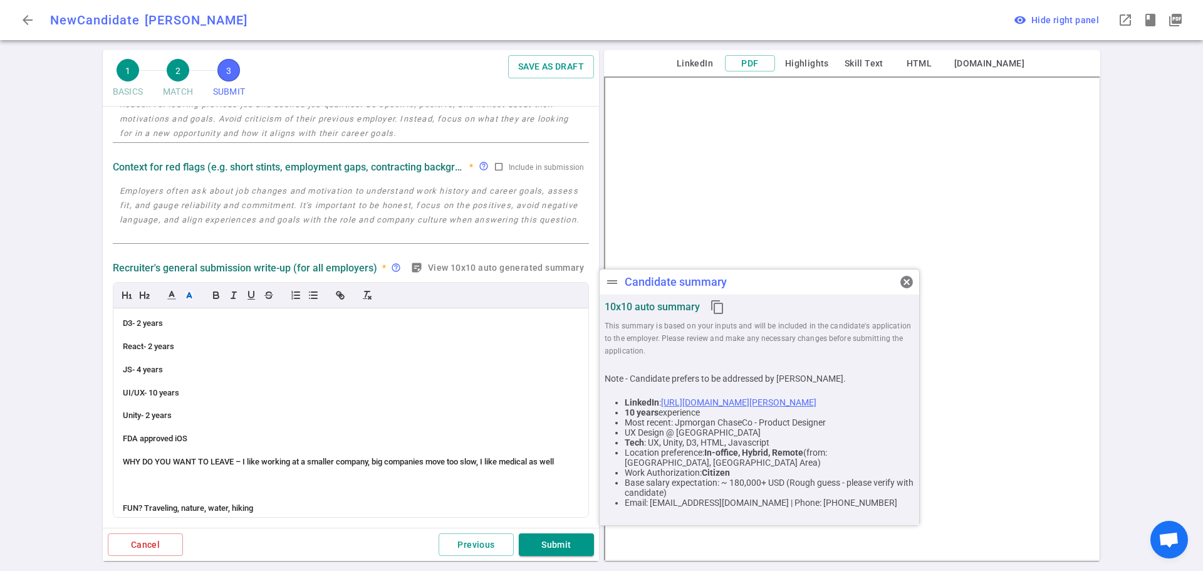
drag, startPoint x: 209, startPoint y: 464, endPoint x: 84, endPoint y: 454, distance: 125.1
click at [84, 454] on div "1 BASICS 2 MATCH 3 SUBMIT SAVE AS DRAFT SUBMIT Roles and jobs applying, recruit…" at bounding box center [601, 310] width 1203 height 521
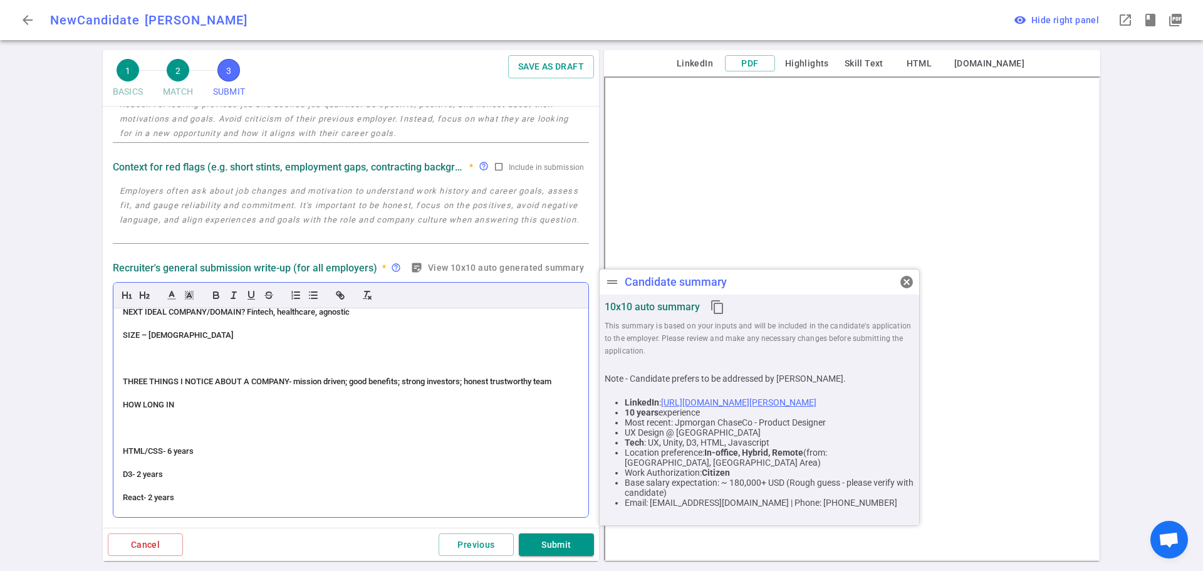
scroll to position [481, 0]
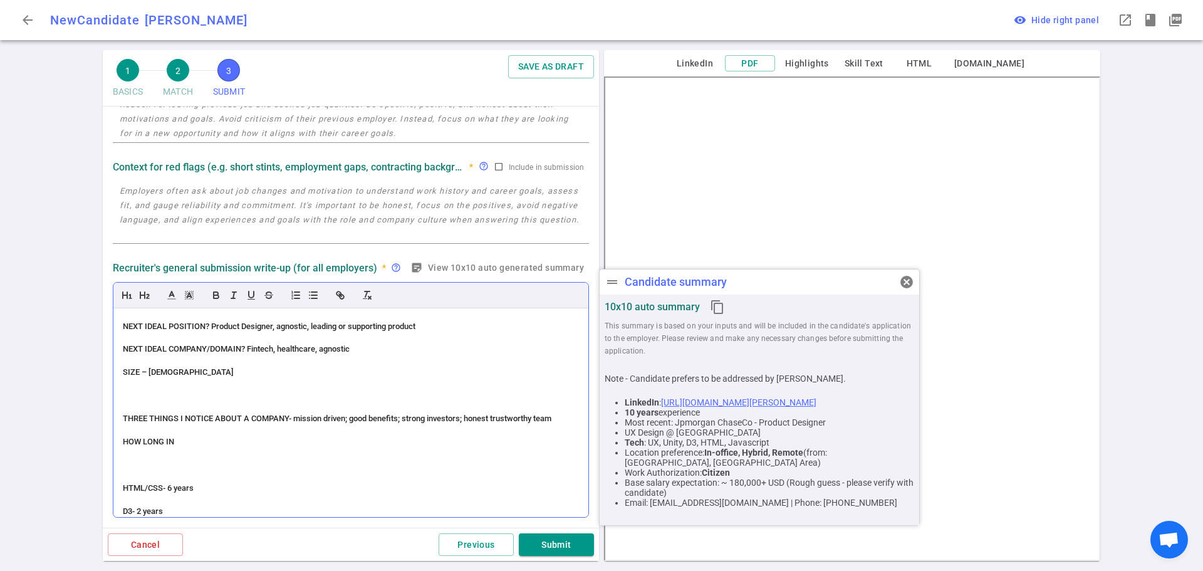
click at [158, 471] on div at bounding box center [351, 464] width 456 height 11
click at [399, 423] on span "THREE THINGS I NOTICE ABOUT A COMPANY- mission driven; good benefits; strong in…" at bounding box center [337, 418] width 429 height 9
click at [313, 331] on span "NEXT IDEAL POSITION? Product Designer, agnostic, leading or supporting product" at bounding box center [269, 325] width 293 height 9
click at [280, 331] on span "NEXT IDEAL POSITION? Product Designer, agnostic, leading or supporting product" at bounding box center [269, 325] width 293 height 9
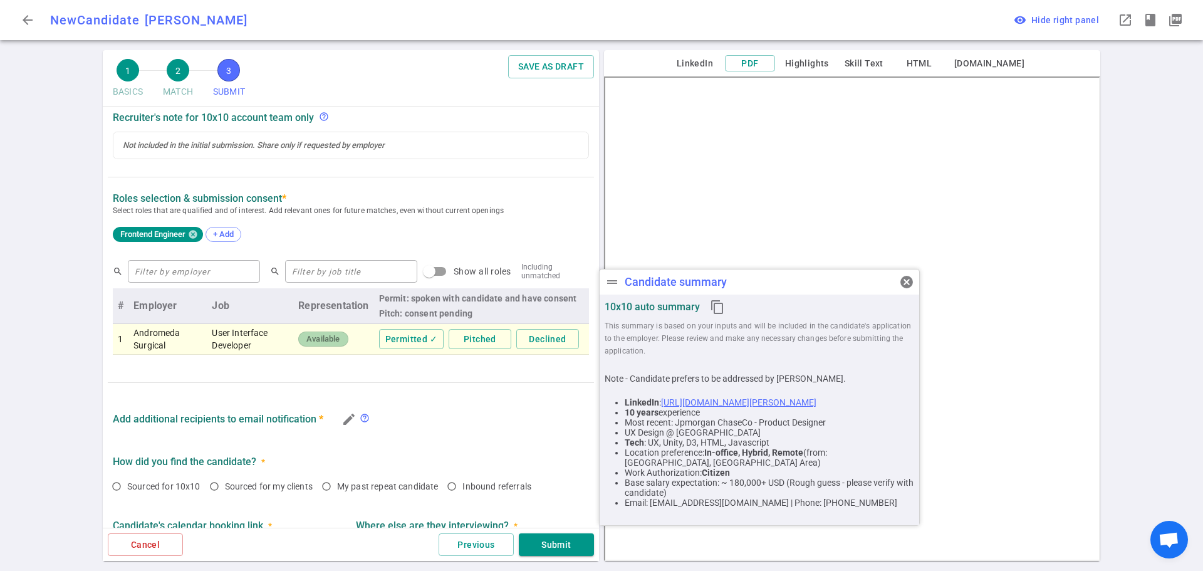
scroll to position [635, 0]
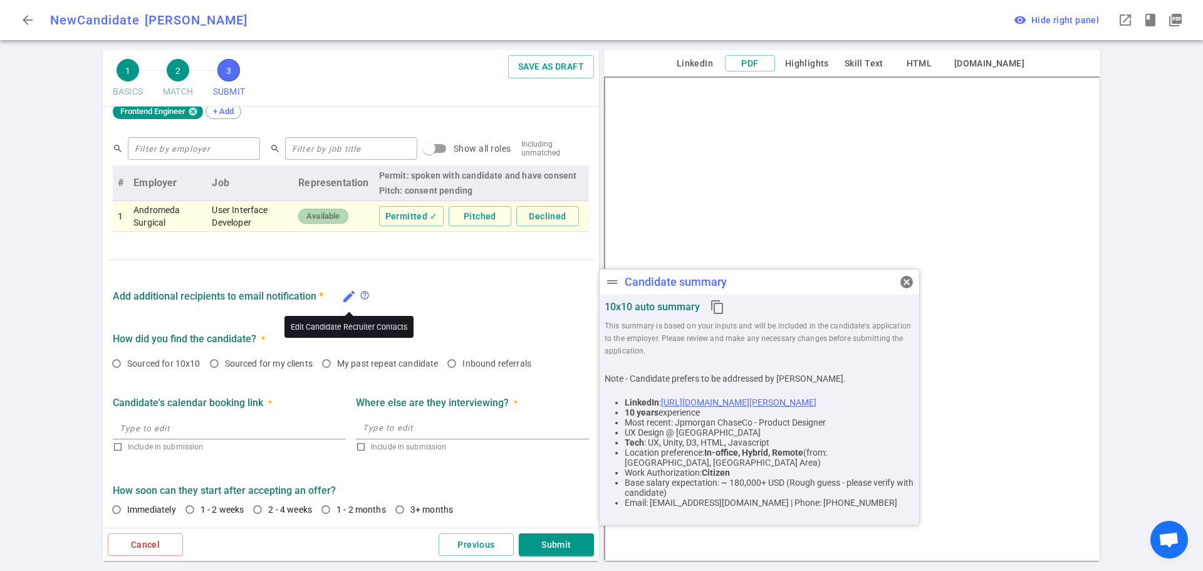
click at [344, 292] on icon "edit" at bounding box center [348, 296] width 15 height 15
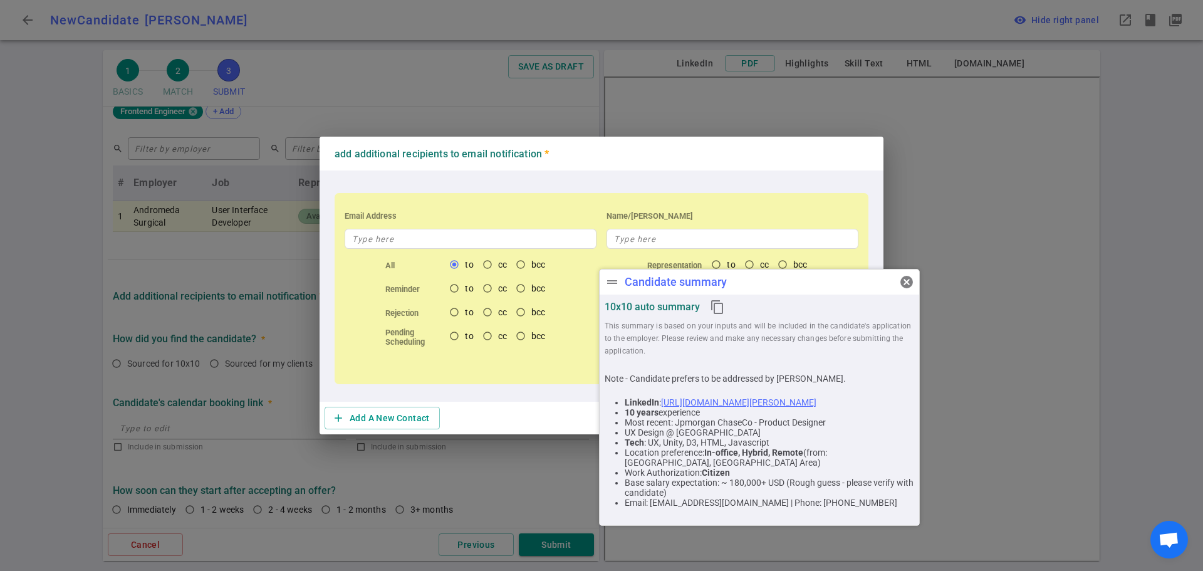
scroll to position [610, 0]
click at [407, 234] on input "text" at bounding box center [471, 239] width 252 height 20
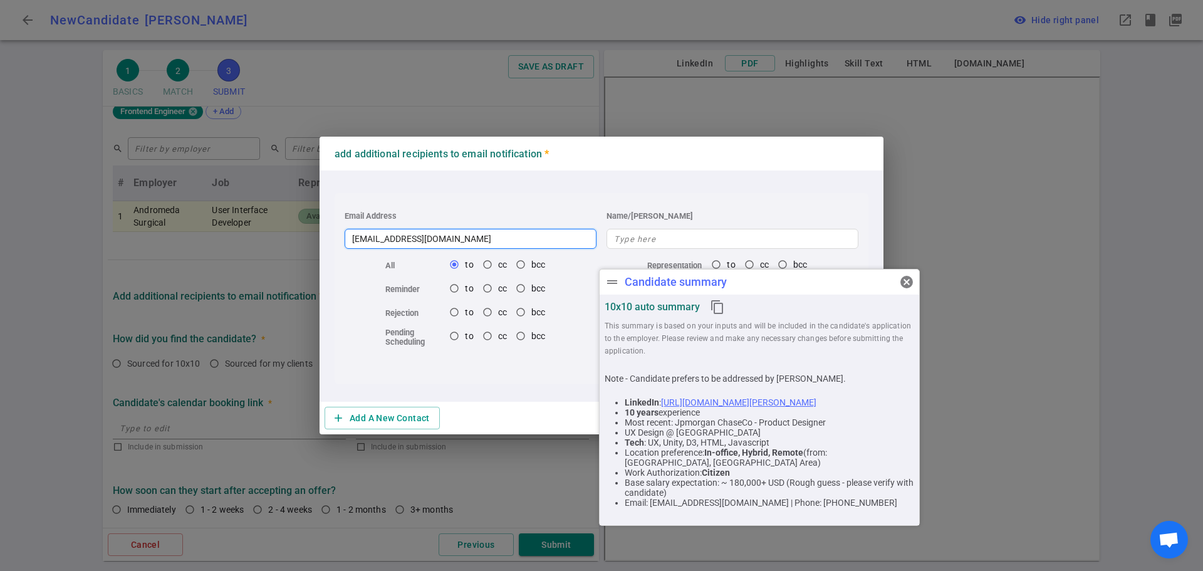
type input "[EMAIL_ADDRESS][DOMAIN_NAME]"
click at [902, 289] on button "cancel" at bounding box center [906, 281] width 25 height 25
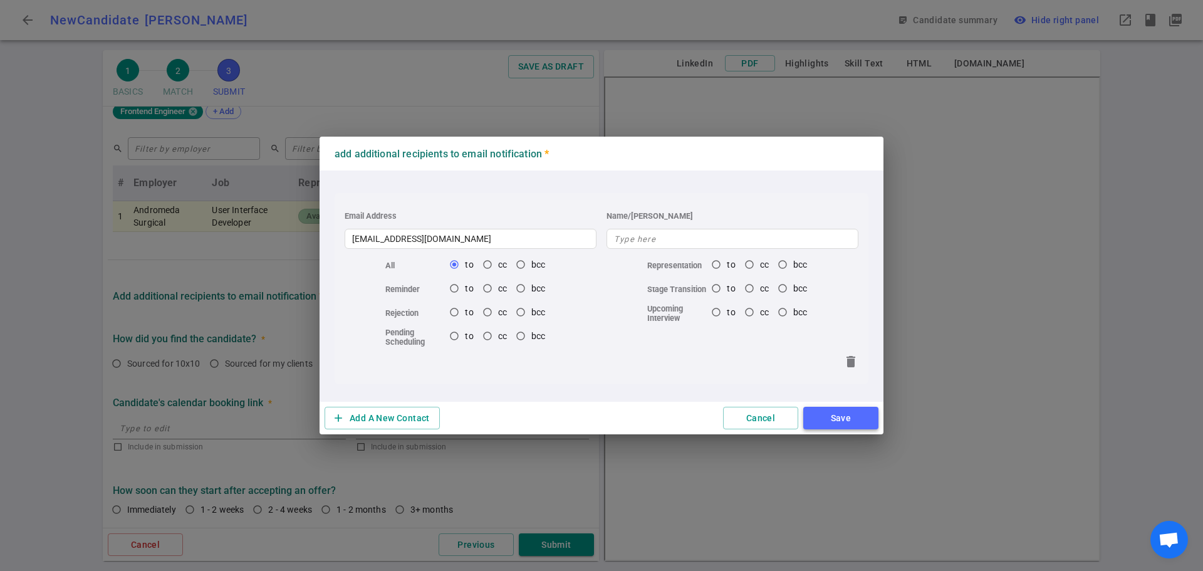
click at [838, 415] on button "Save" at bounding box center [840, 418] width 75 height 23
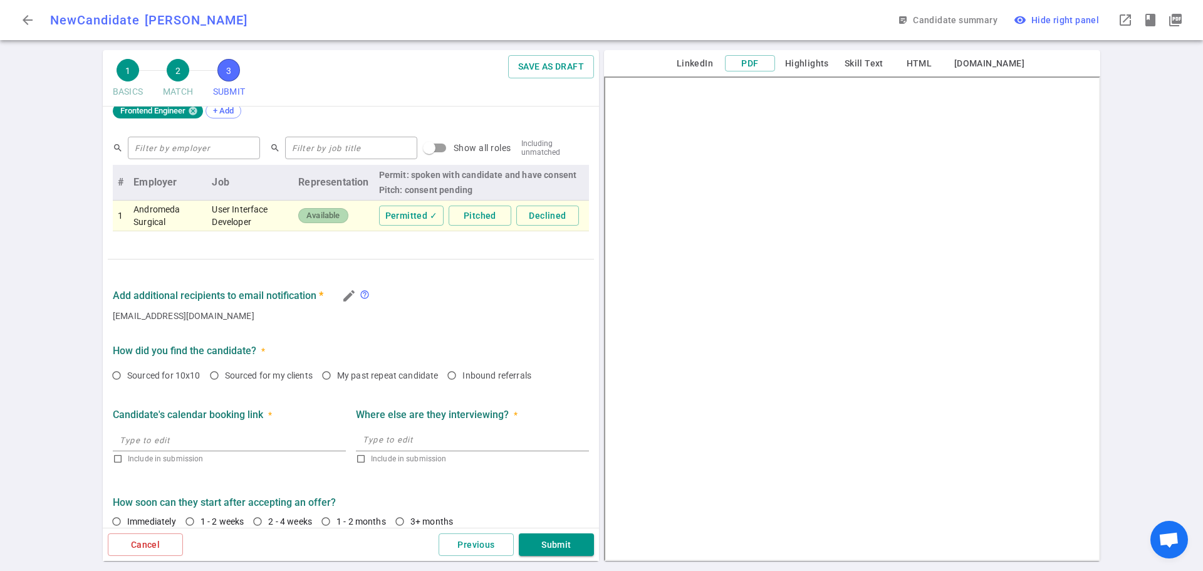
scroll to position [622, 0]
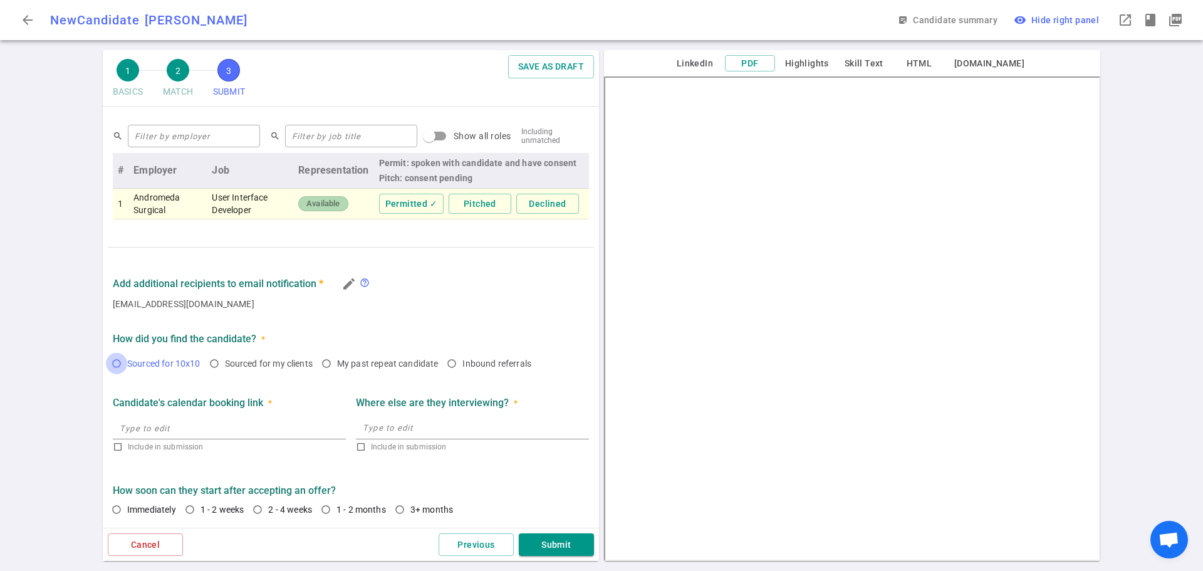
click at [116, 363] on input "Sourced for 10x10" at bounding box center [116, 363] width 21 height 21
radio input "true"
click at [189, 516] on input "1 - 2 weeks" at bounding box center [189, 509] width 21 height 21
radio input "true"
click at [544, 543] on button "Submit" at bounding box center [556, 544] width 75 height 23
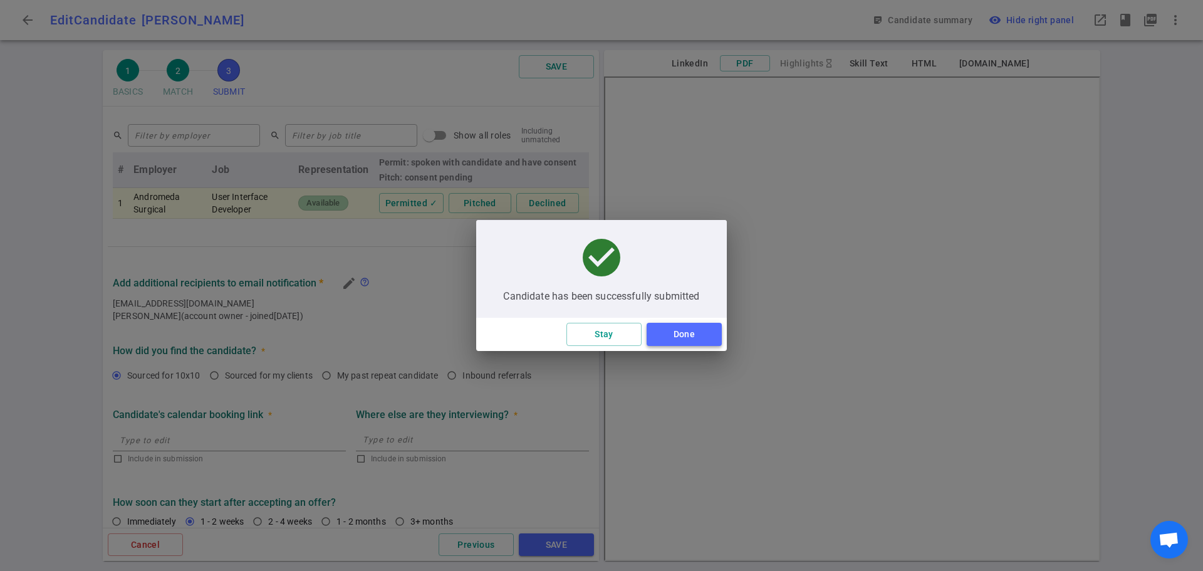
click at [677, 327] on button "Done" at bounding box center [684, 334] width 75 height 23
